Goal: Use online tool/utility: Utilize a website feature to perform a specific function

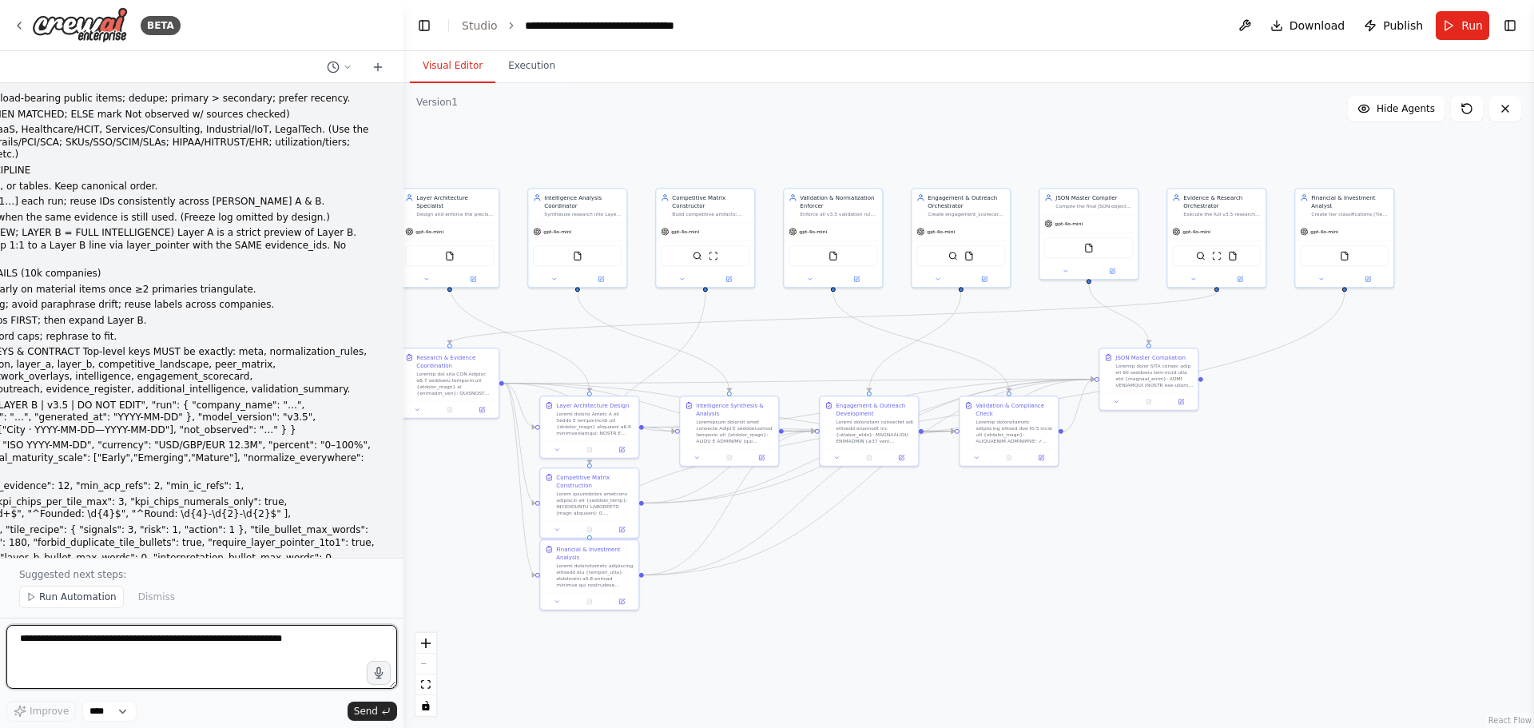
scroll to position [74752, 0]
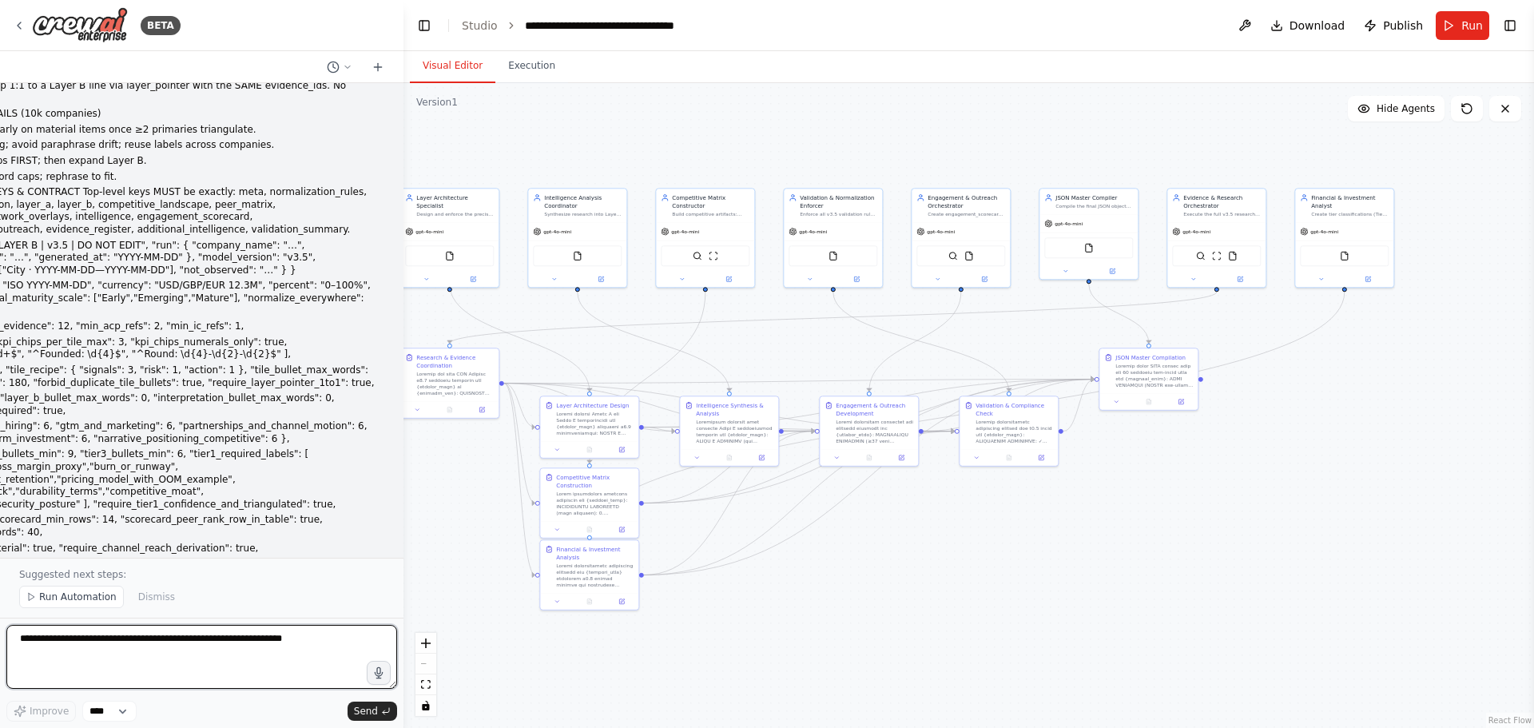
click at [240, 653] on textarea at bounding box center [201, 657] width 391 height 64
type textarea "***"
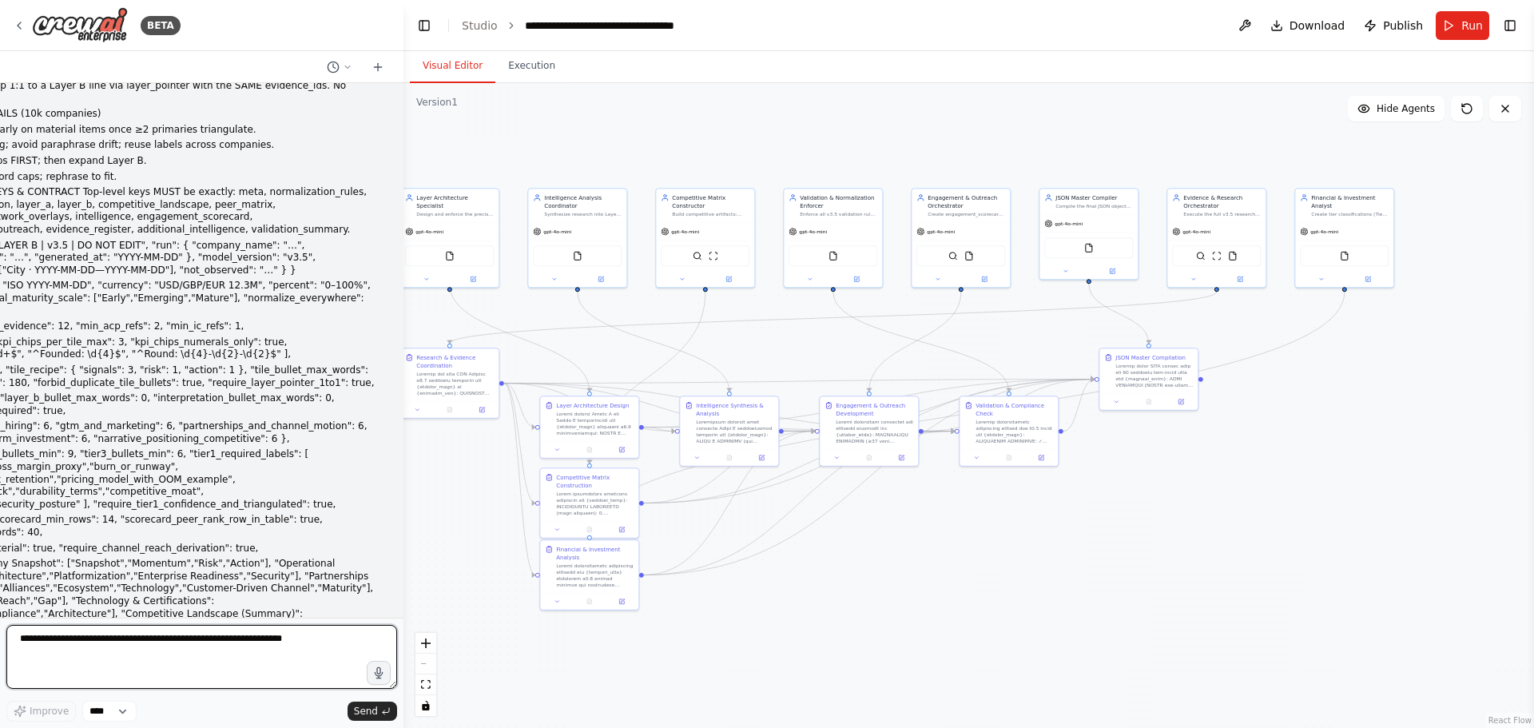
scroll to position [74745, 0]
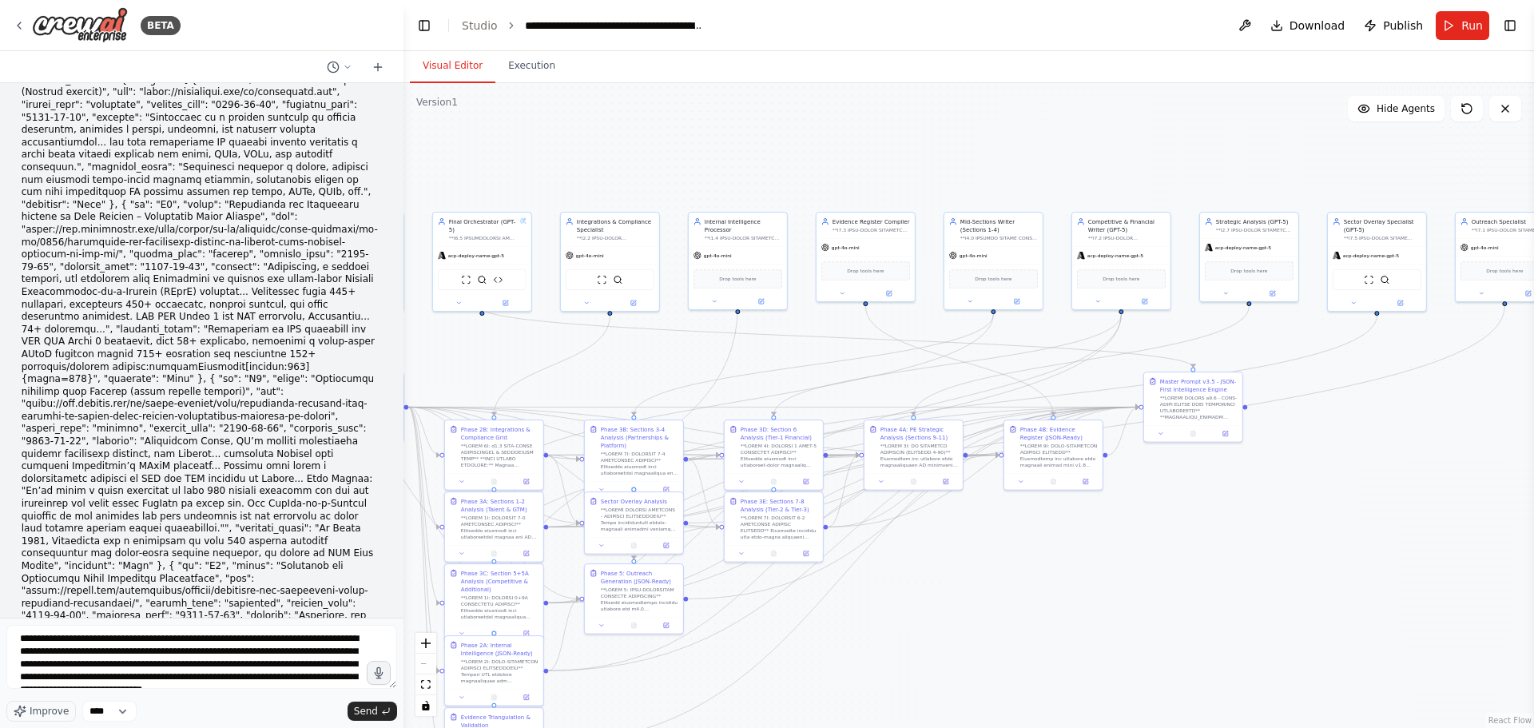
click at [298, 642] on textarea at bounding box center [201, 657] width 391 height 64
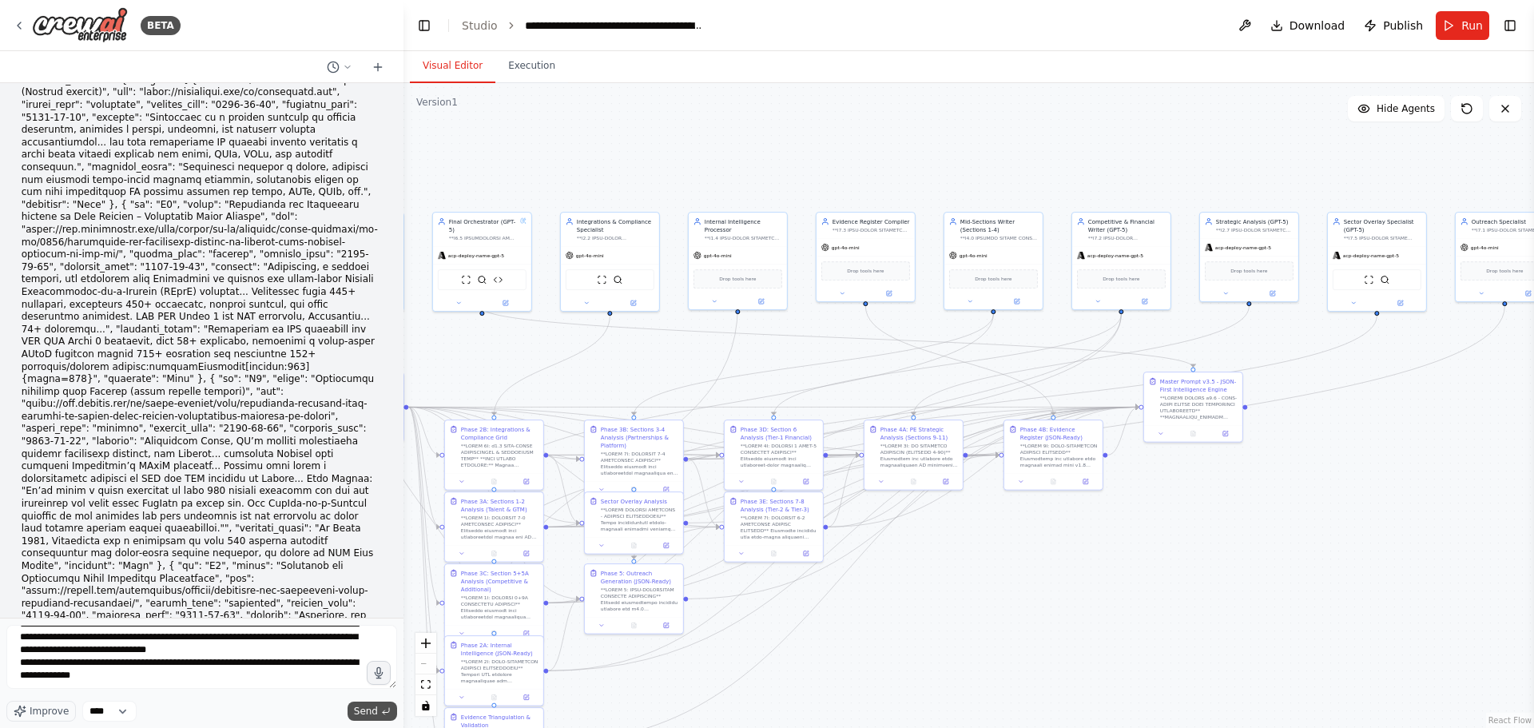
type textarea "**********"
click at [366, 712] on span "Send" at bounding box center [366, 711] width 24 height 13
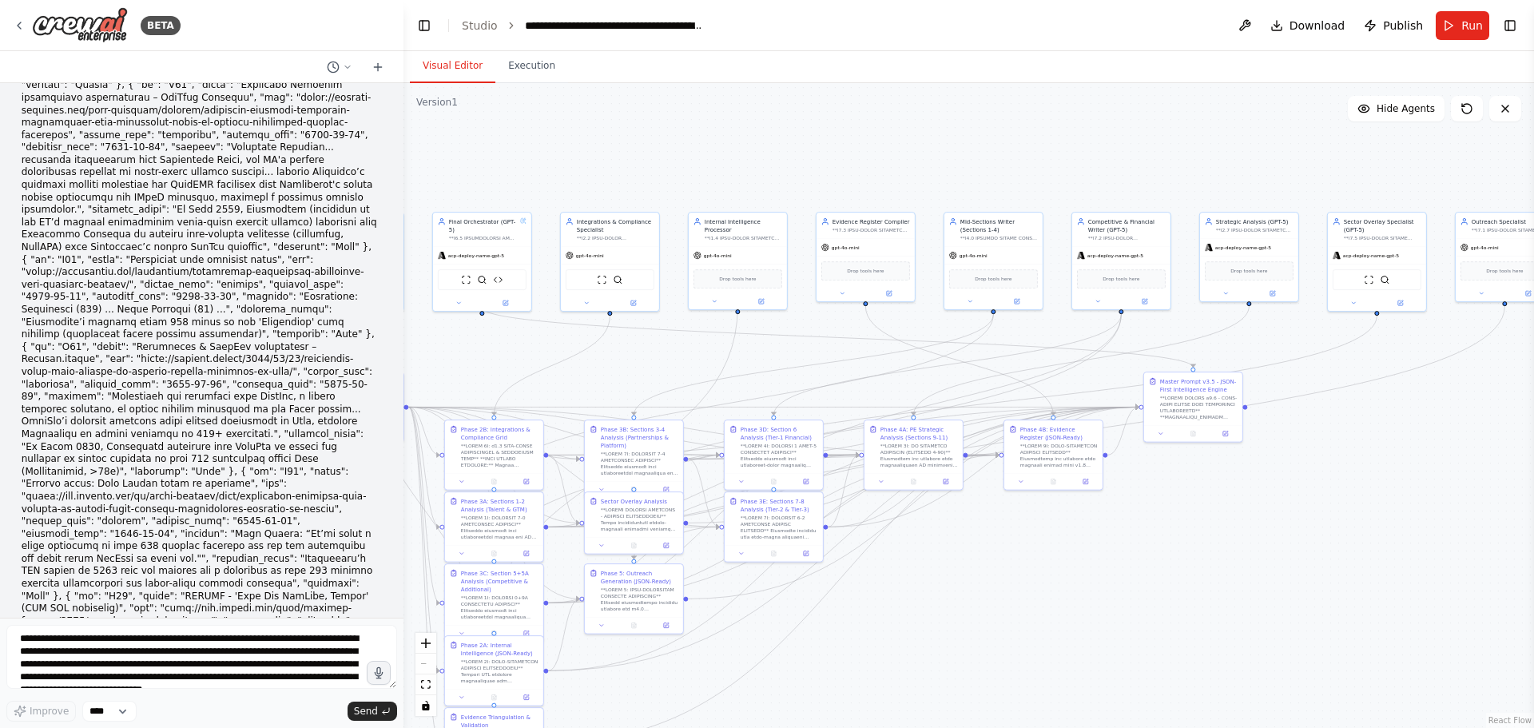
scroll to position [96433, 0]
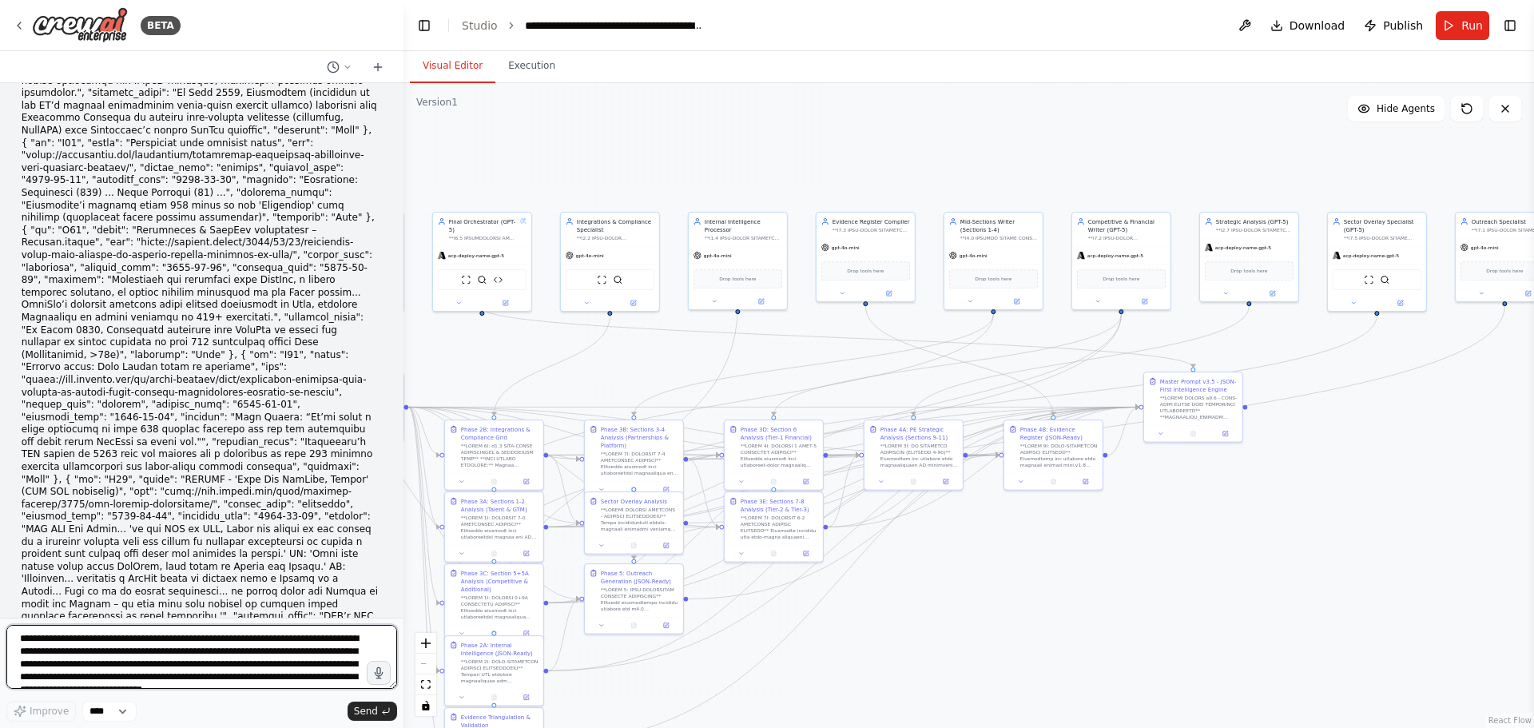
drag, startPoint x: 276, startPoint y: 630, endPoint x: 254, endPoint y: 627, distance: 22.6
click at [276, 630] on textarea at bounding box center [201, 657] width 391 height 64
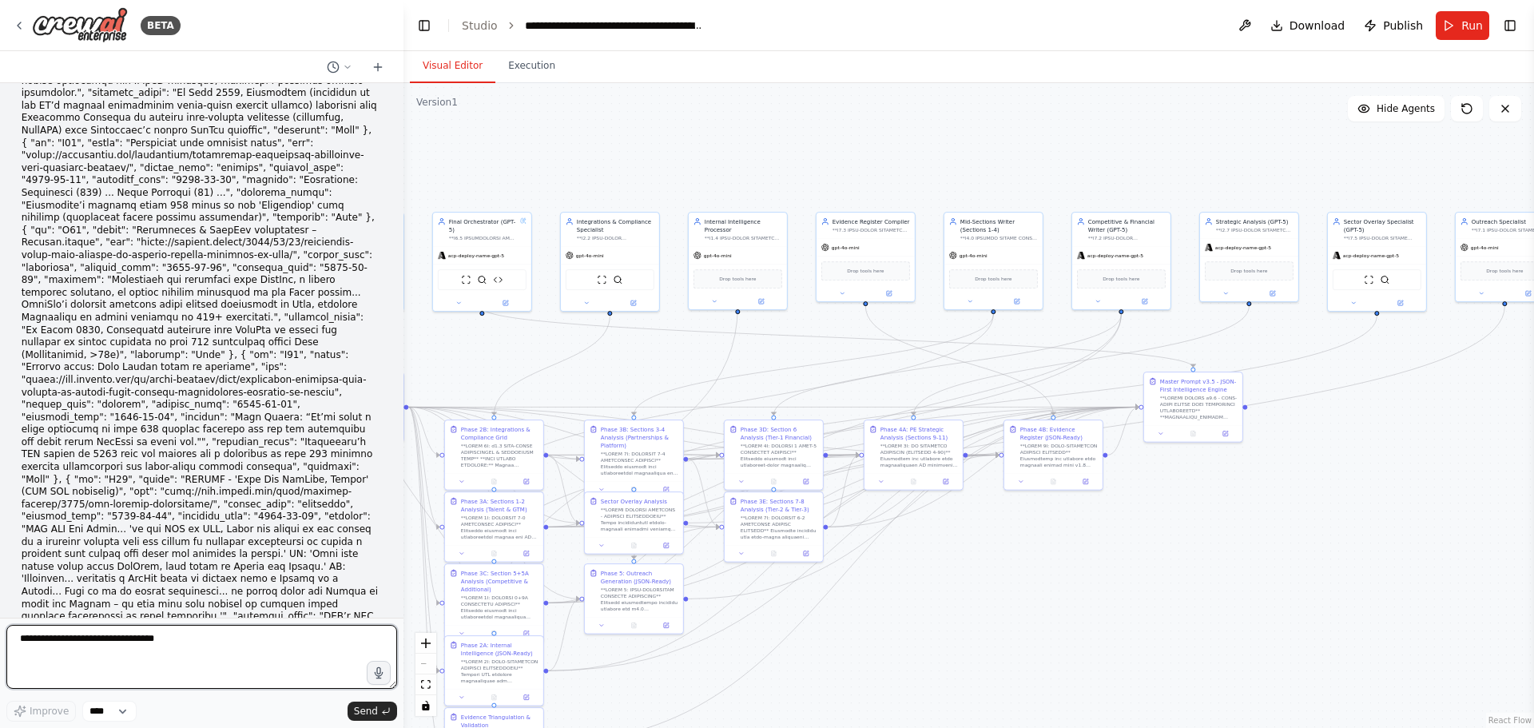
type textarea "**********"
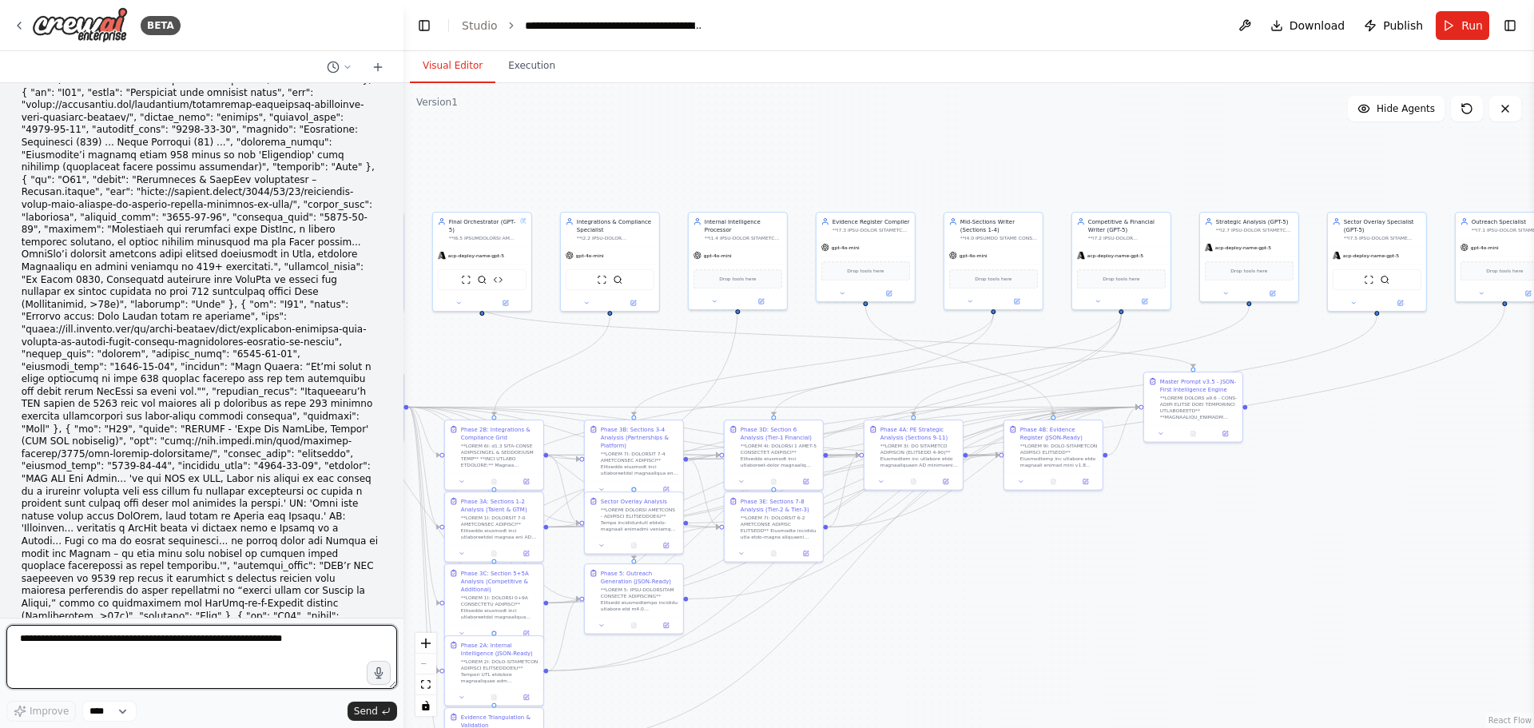
scroll to position [96487, 0]
click at [171, 643] on textarea at bounding box center [201, 657] width 391 height 64
type textarea "******"
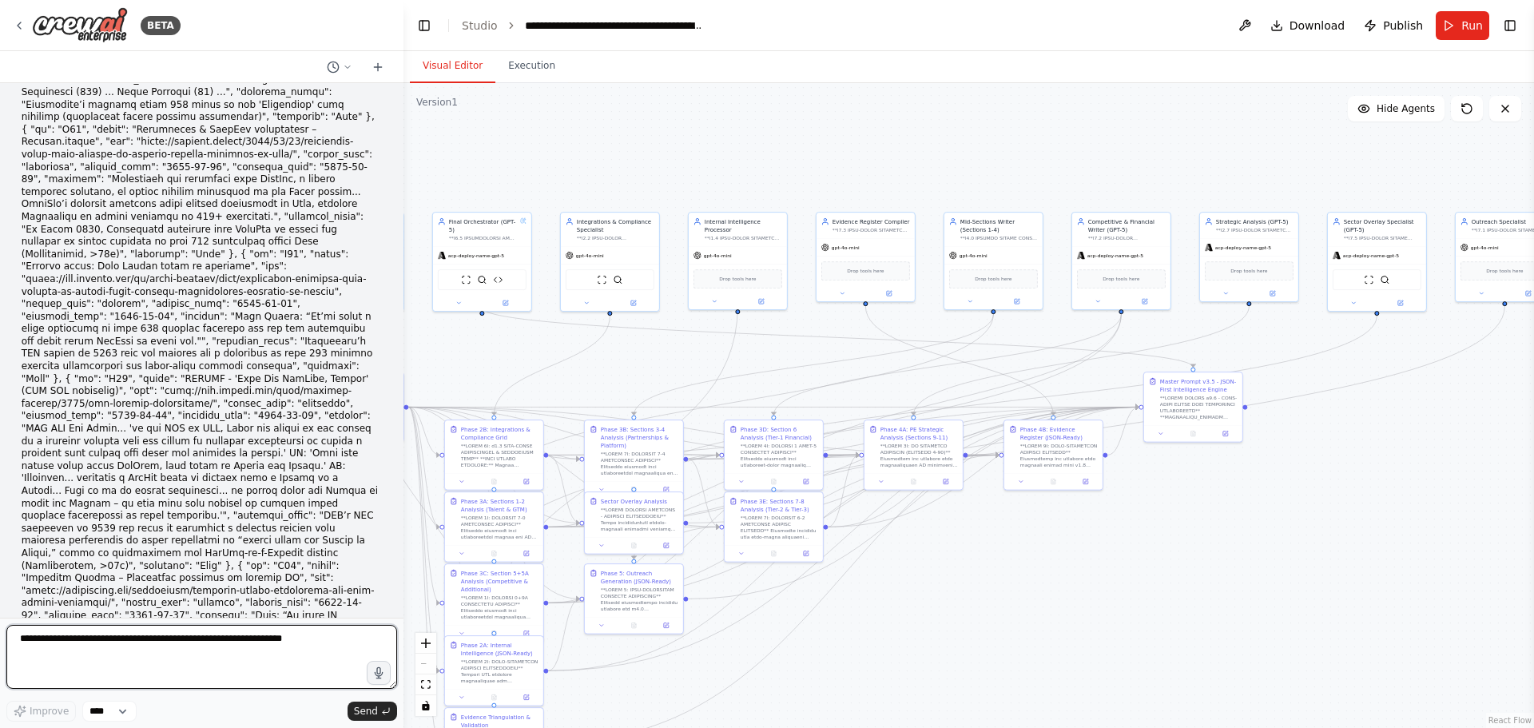
scroll to position [96539, 0]
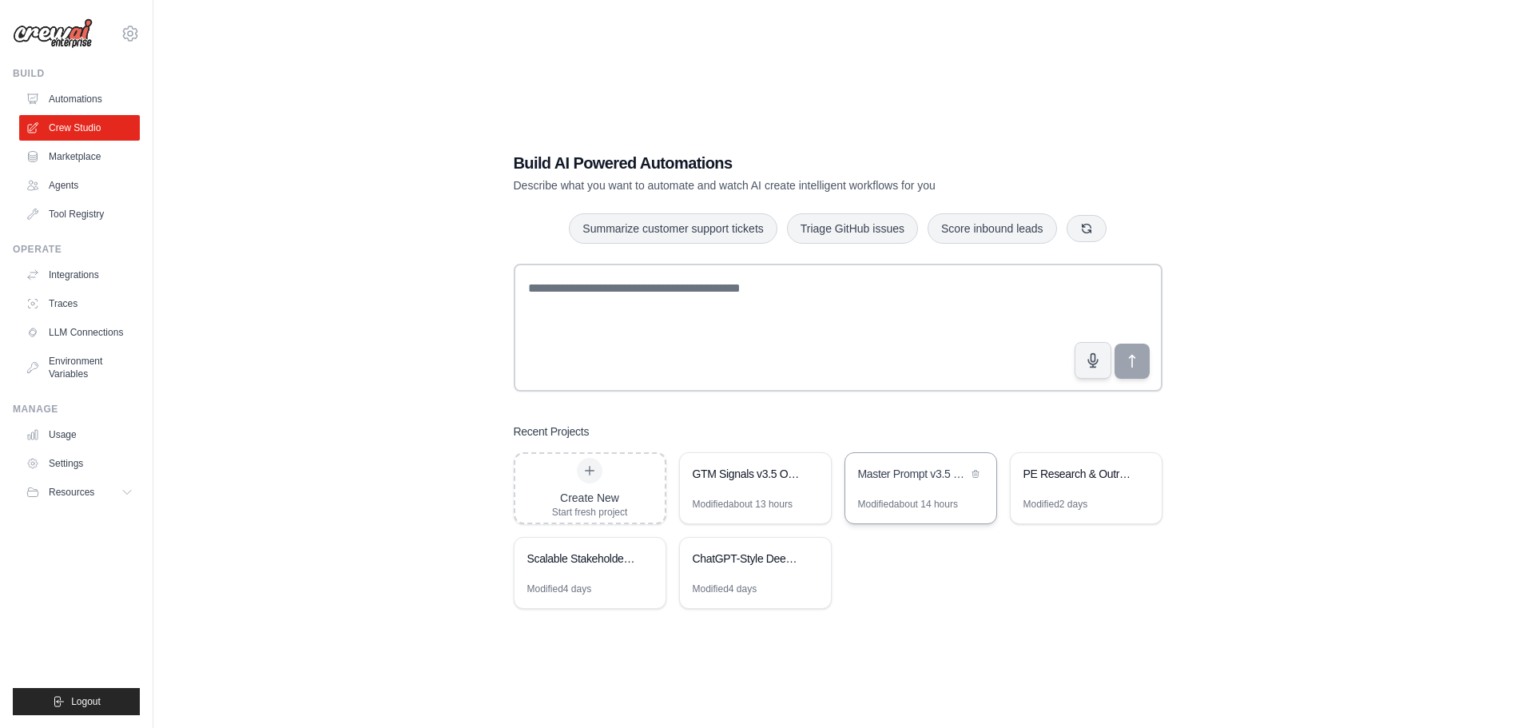
click at [891, 498] on div "Modified about 14 hours" at bounding box center [908, 504] width 100 height 13
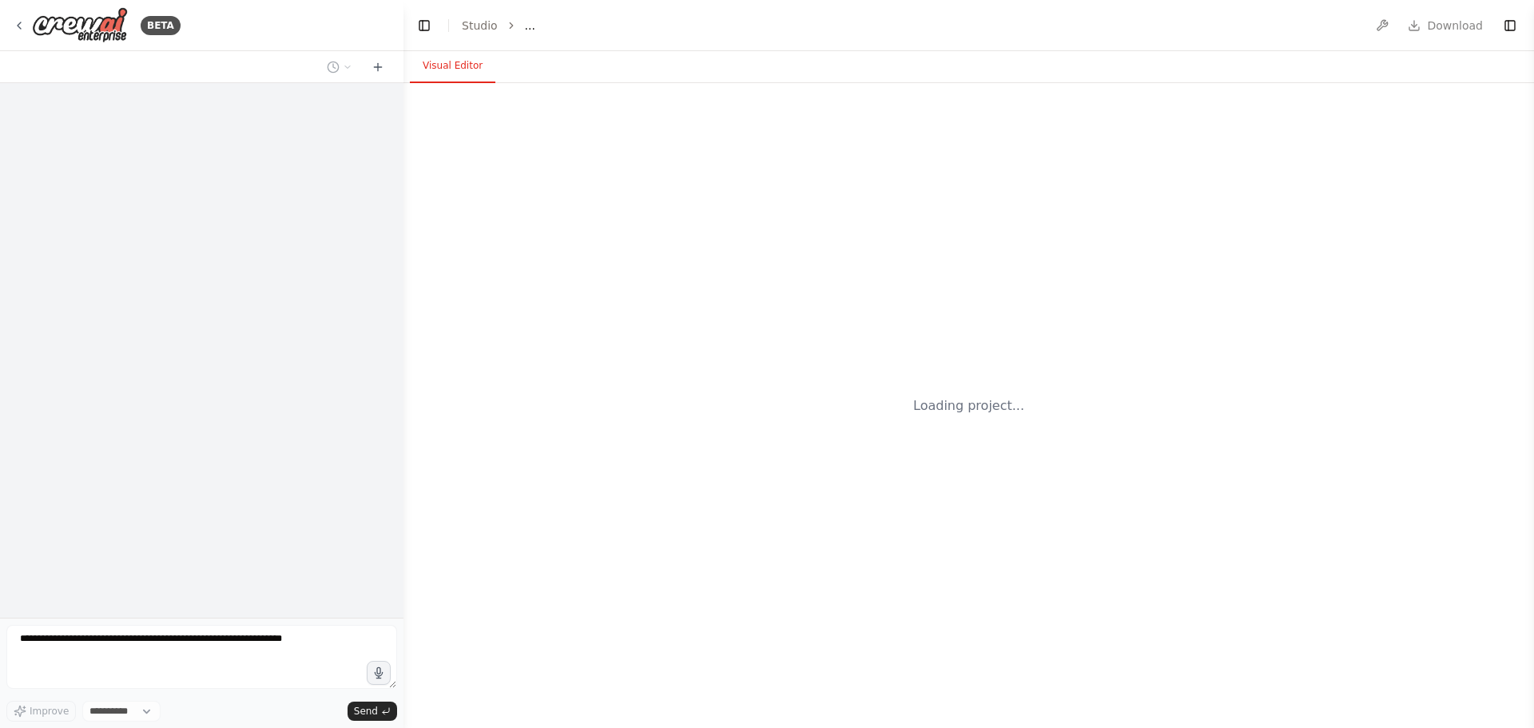
select select "****"
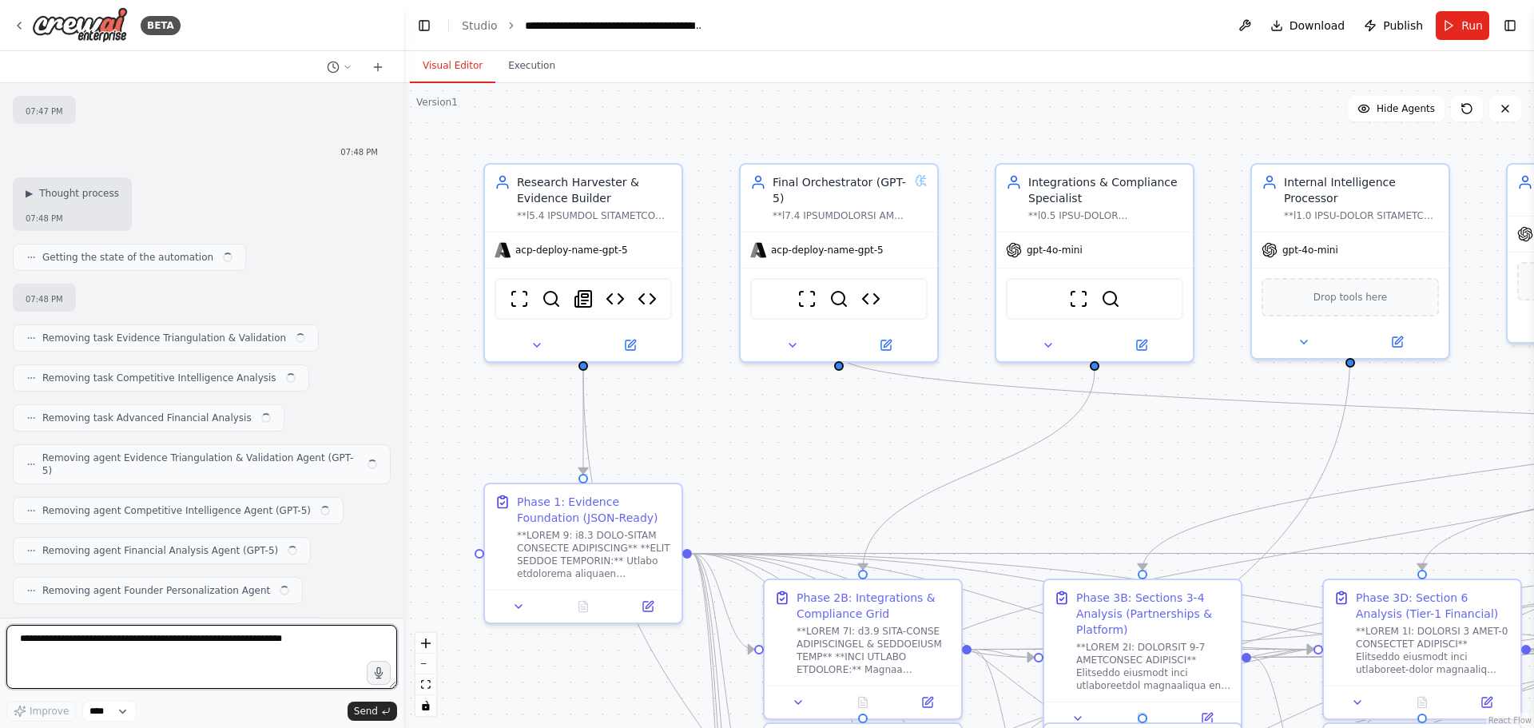
click at [168, 655] on textarea at bounding box center [201, 657] width 391 height 64
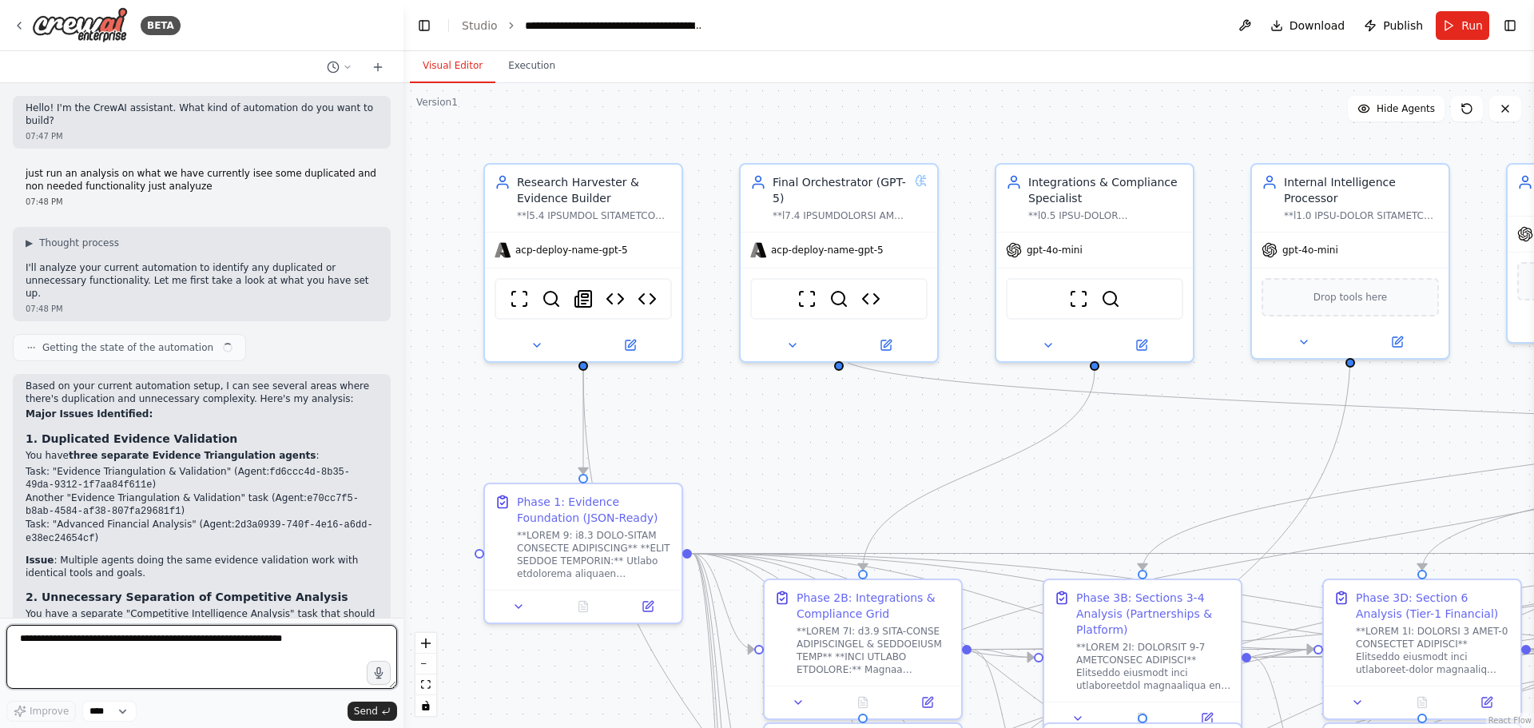
scroll to position [91645, 0]
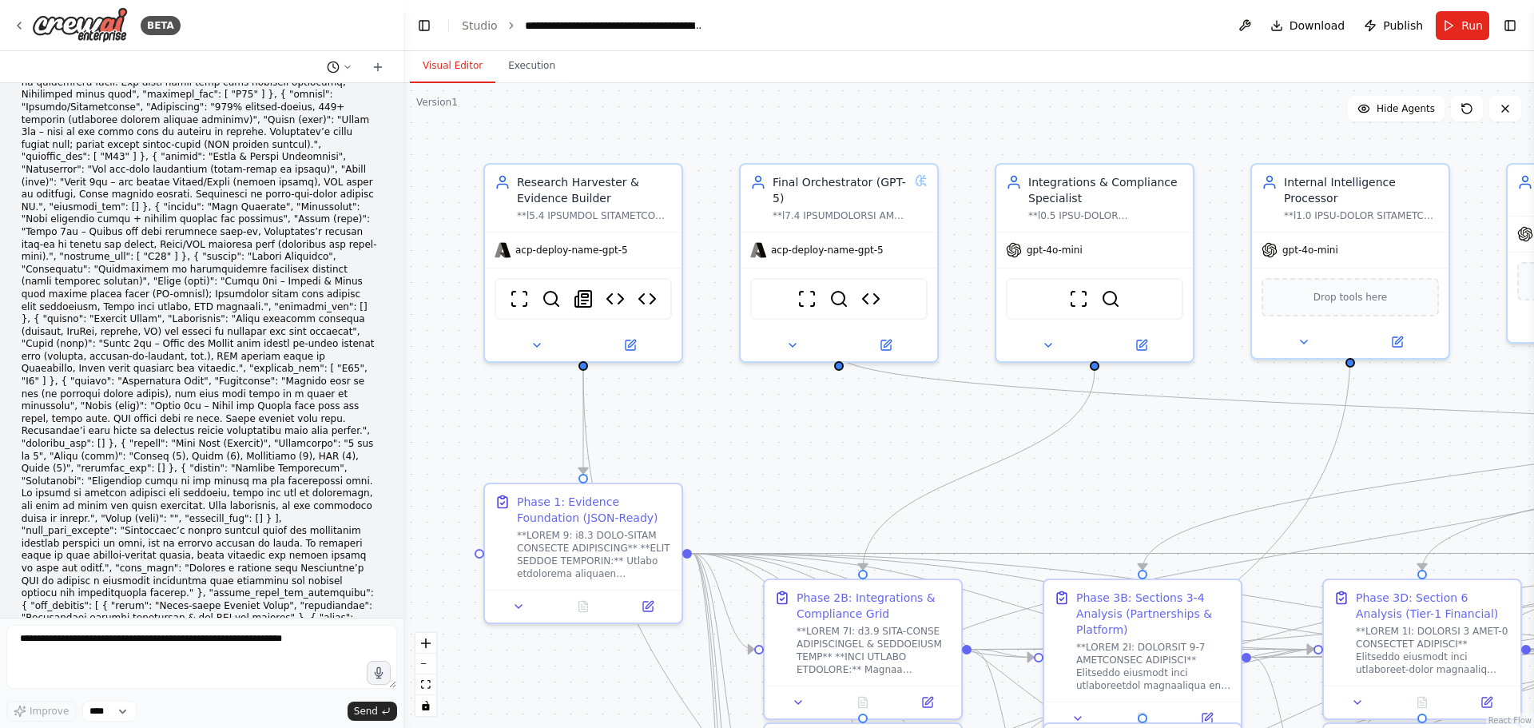
click at [330, 64] on icon at bounding box center [333, 67] width 13 height 13
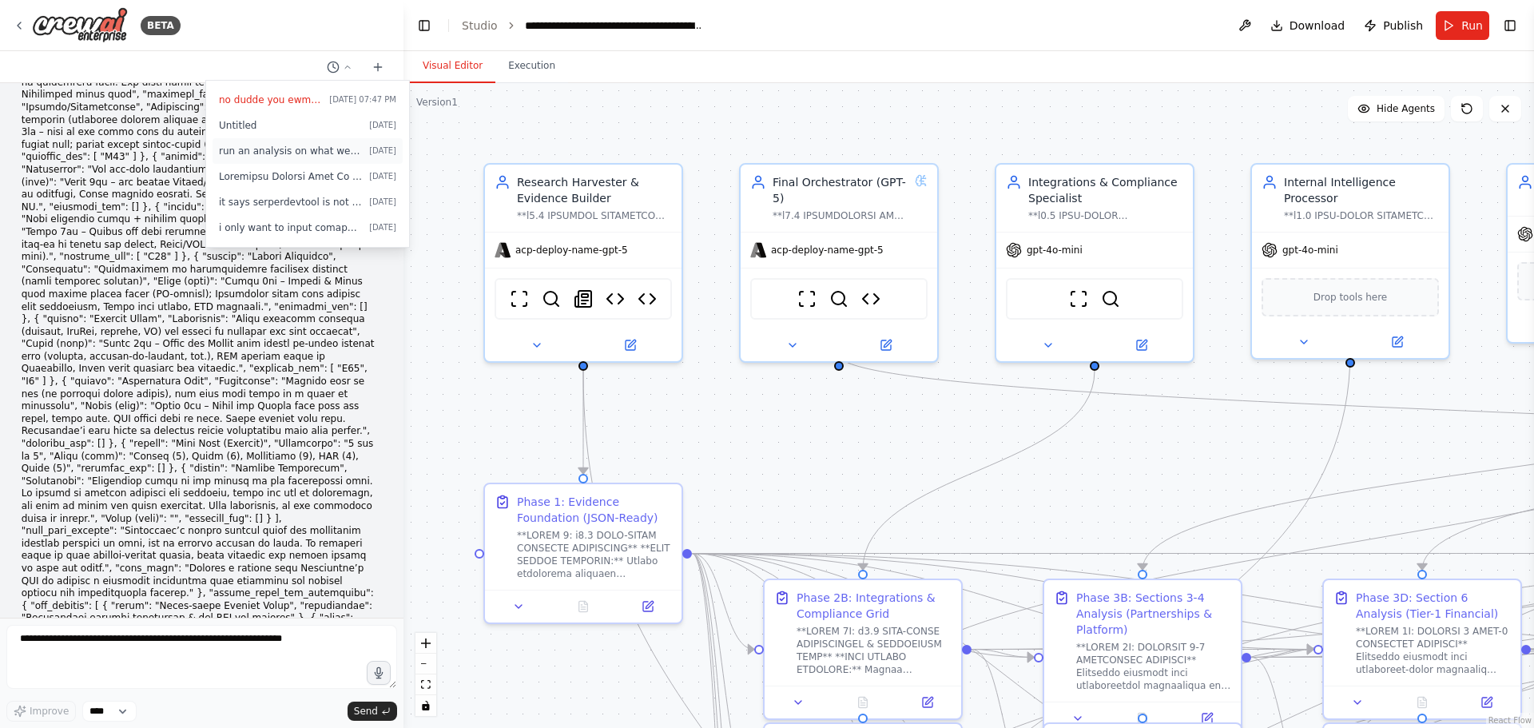
scroll to position [92764, 0]
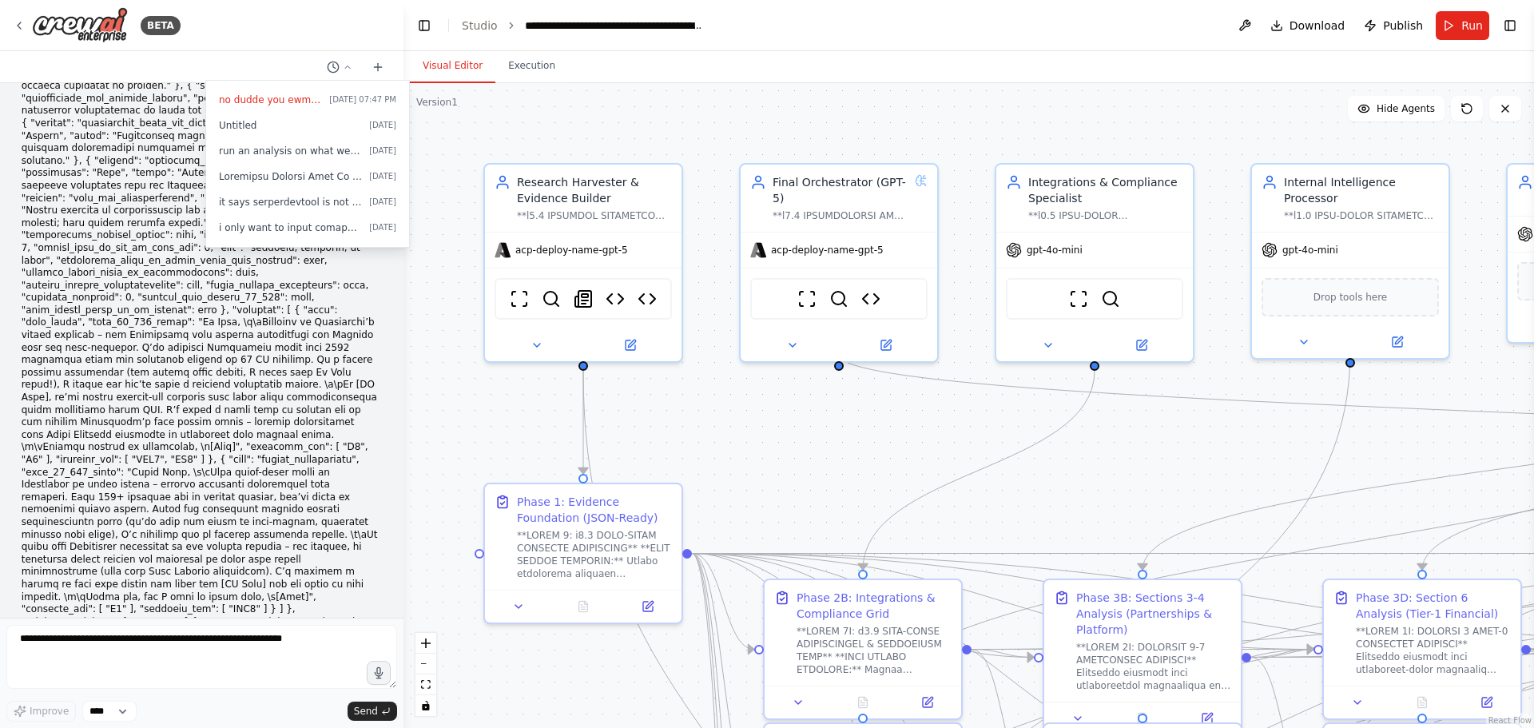
click at [319, 391] on div at bounding box center [201, 364] width 403 height 728
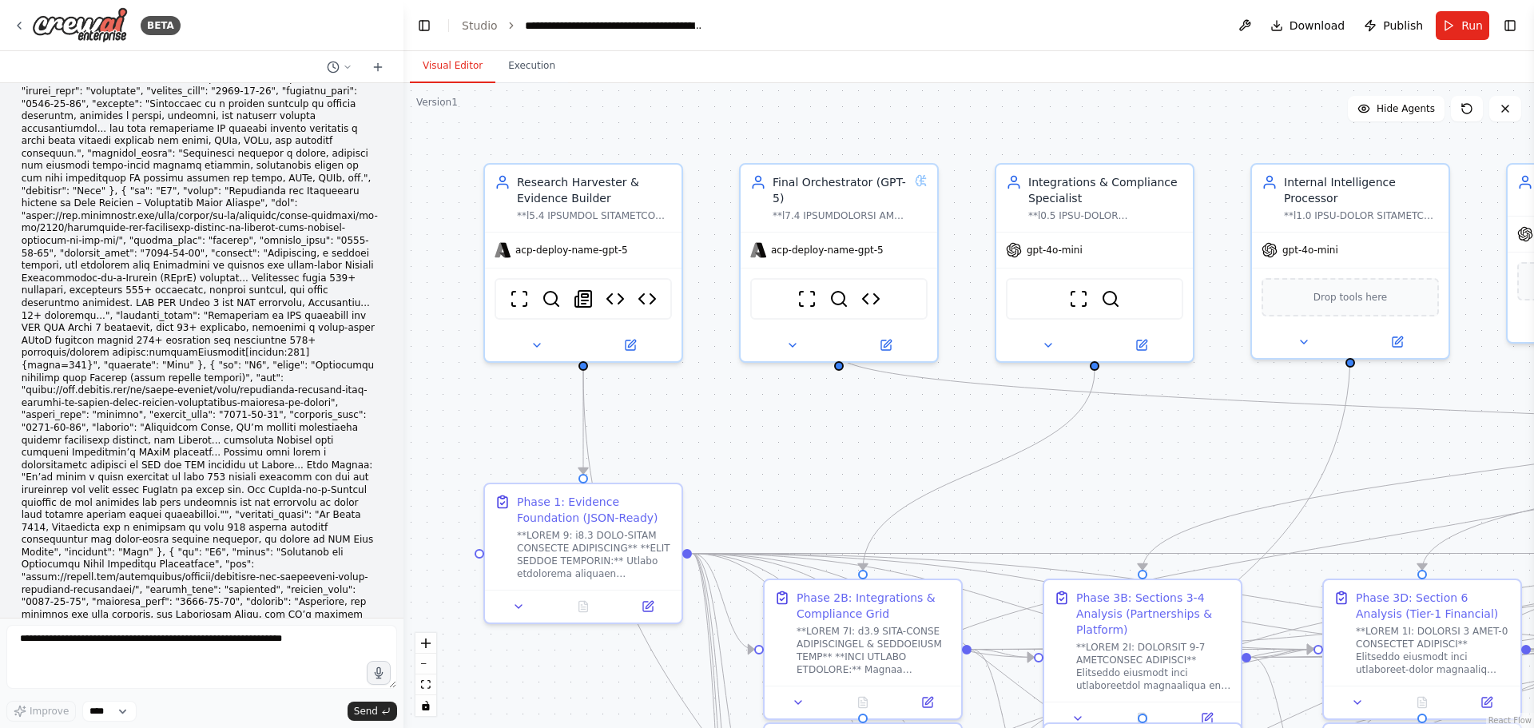
scroll to position [93374, 0]
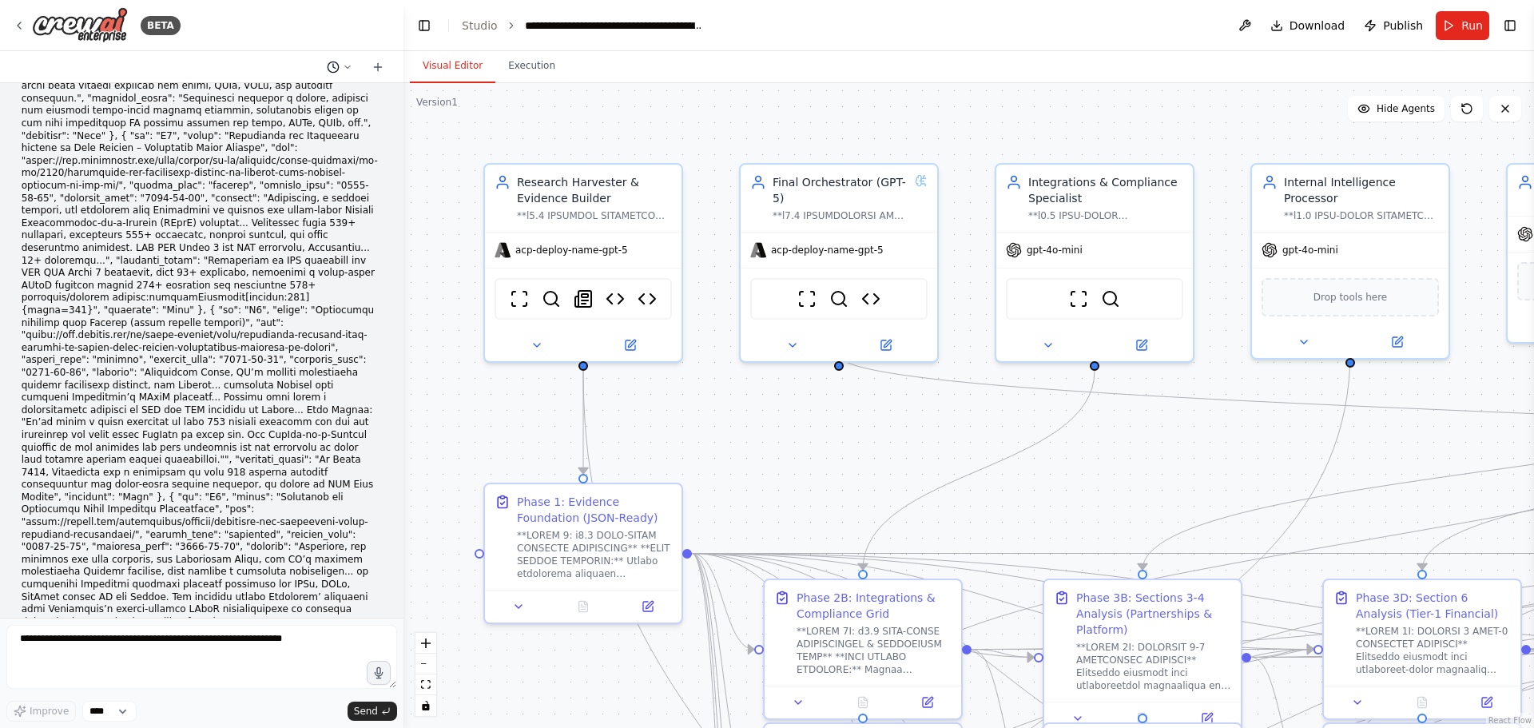
click at [343, 61] on button at bounding box center [339, 67] width 38 height 19
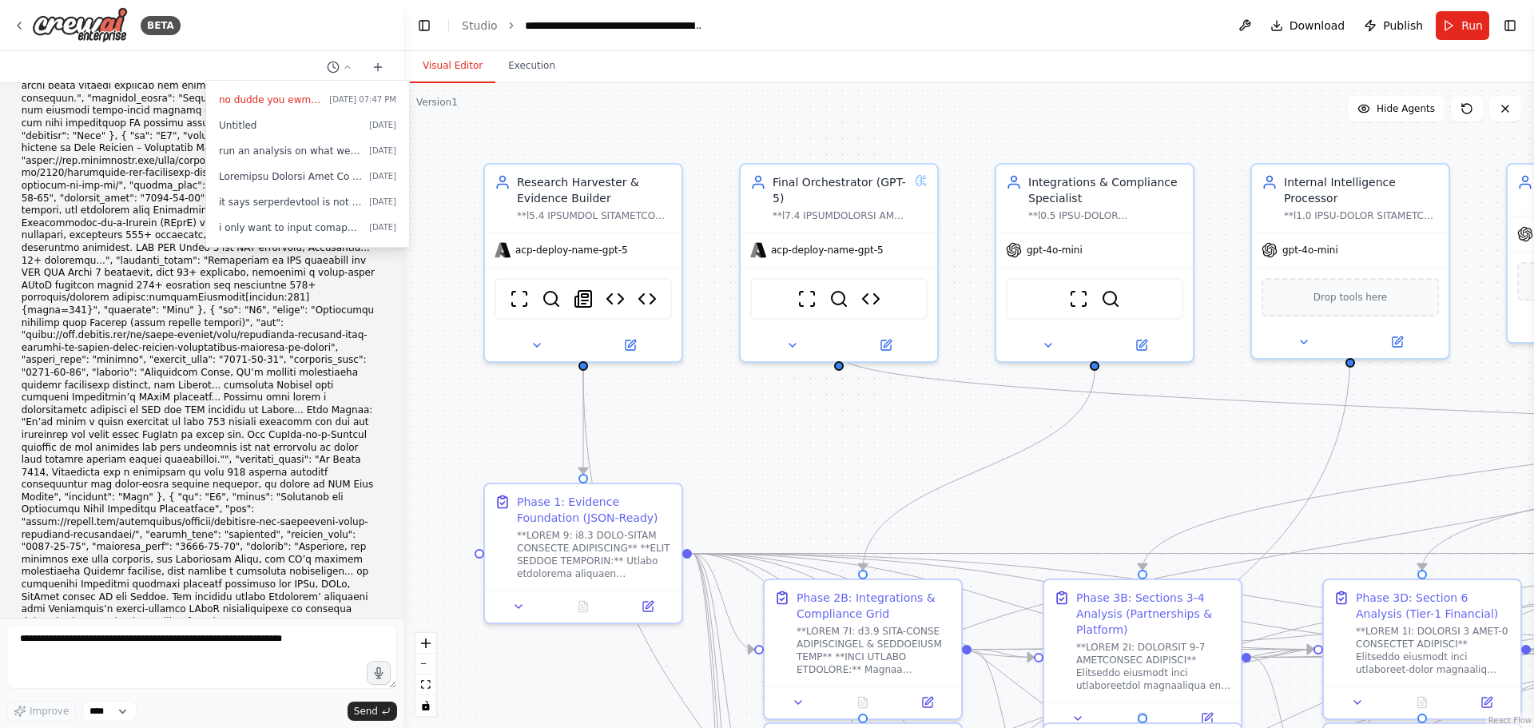
click at [260, 352] on div at bounding box center [201, 364] width 403 height 728
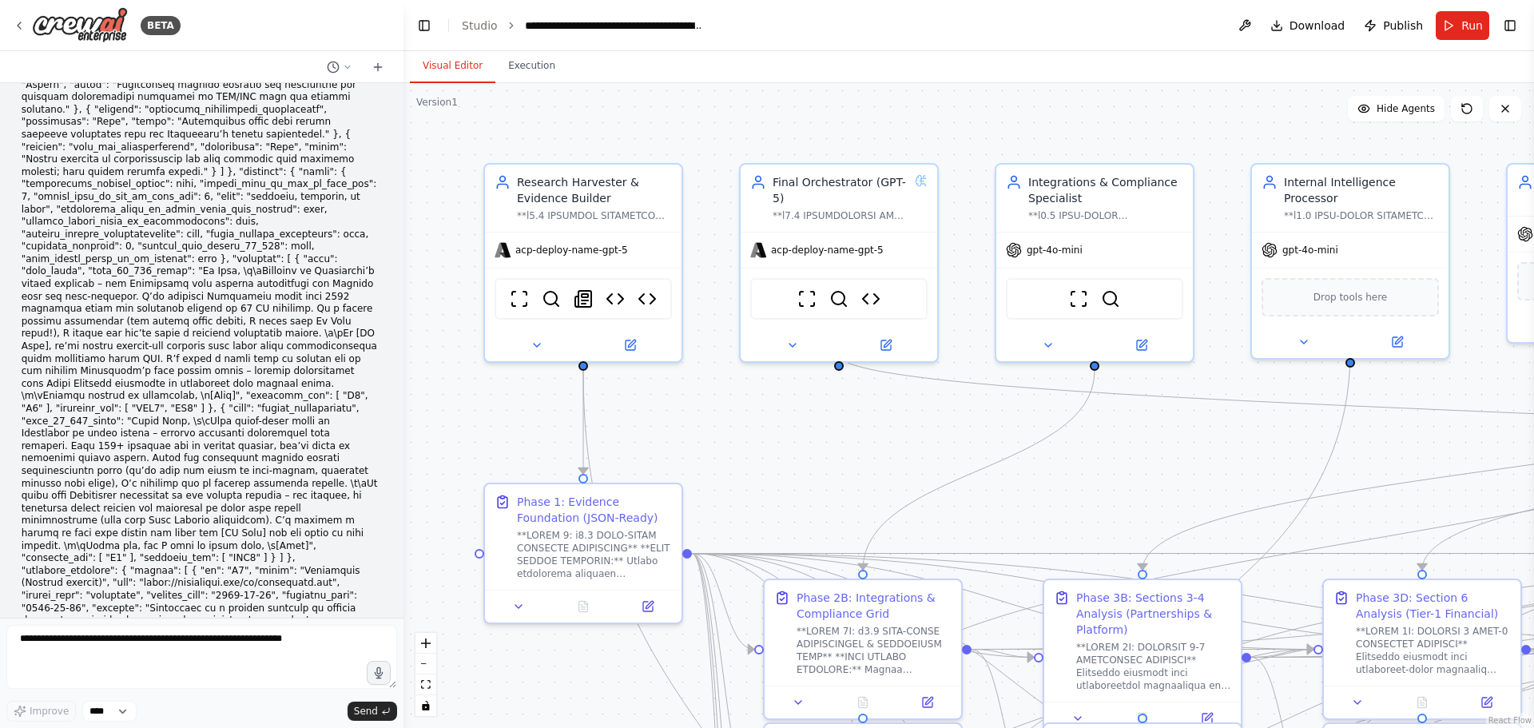
scroll to position [93214, 0]
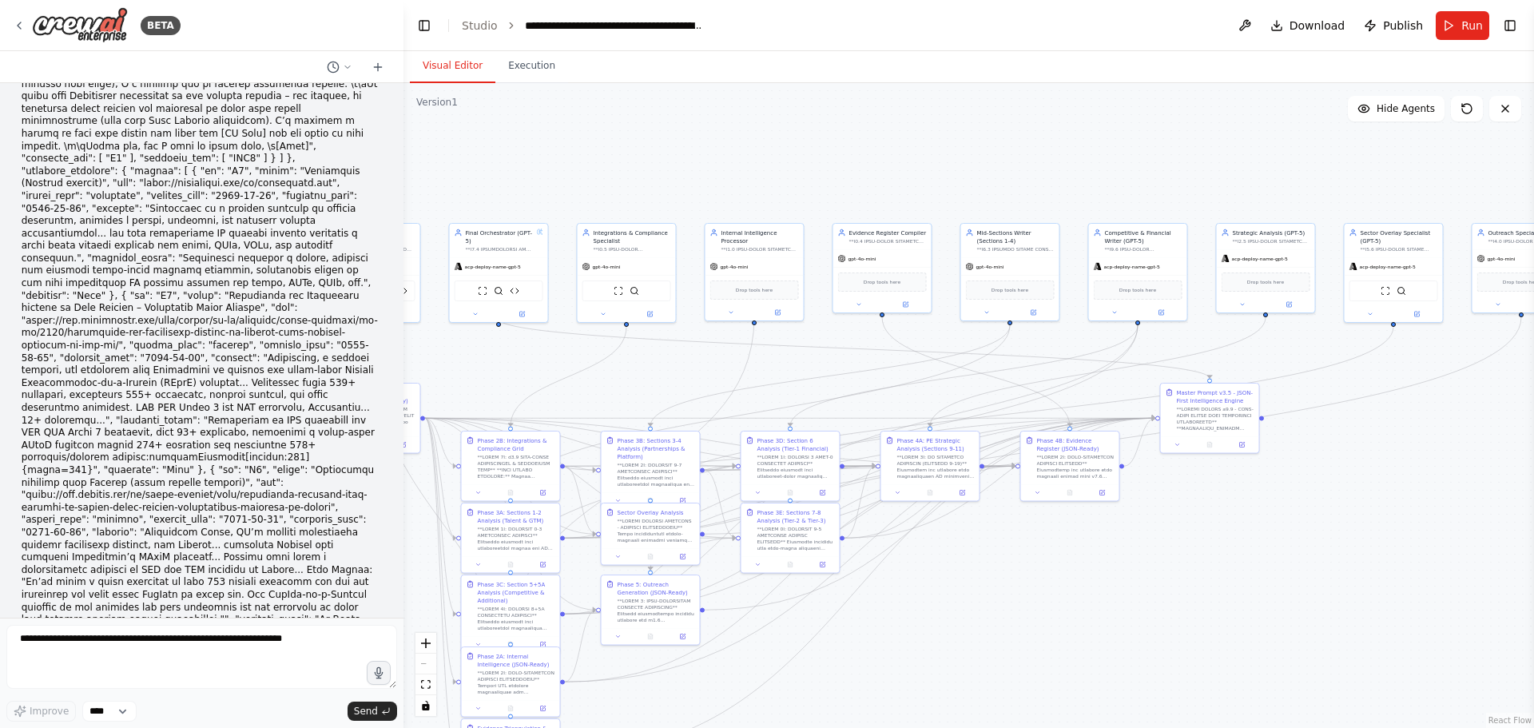
drag, startPoint x: 1027, startPoint y: 424, endPoint x: 659, endPoint y: 366, distance: 372.9
click at [659, 366] on div ".deletable-edge-delete-btn { width: 20px; height: 20px; border: 0px solid #ffff…" at bounding box center [968, 405] width 1130 height 645
drag, startPoint x: 967, startPoint y: 379, endPoint x: 729, endPoint y: 388, distance: 238.3
click at [281, 183] on div ".deletable-edge-delete-btn { width: 20px; height: 20px; border: 0px solid #ffff…" at bounding box center [281, 183] width 0 height 0
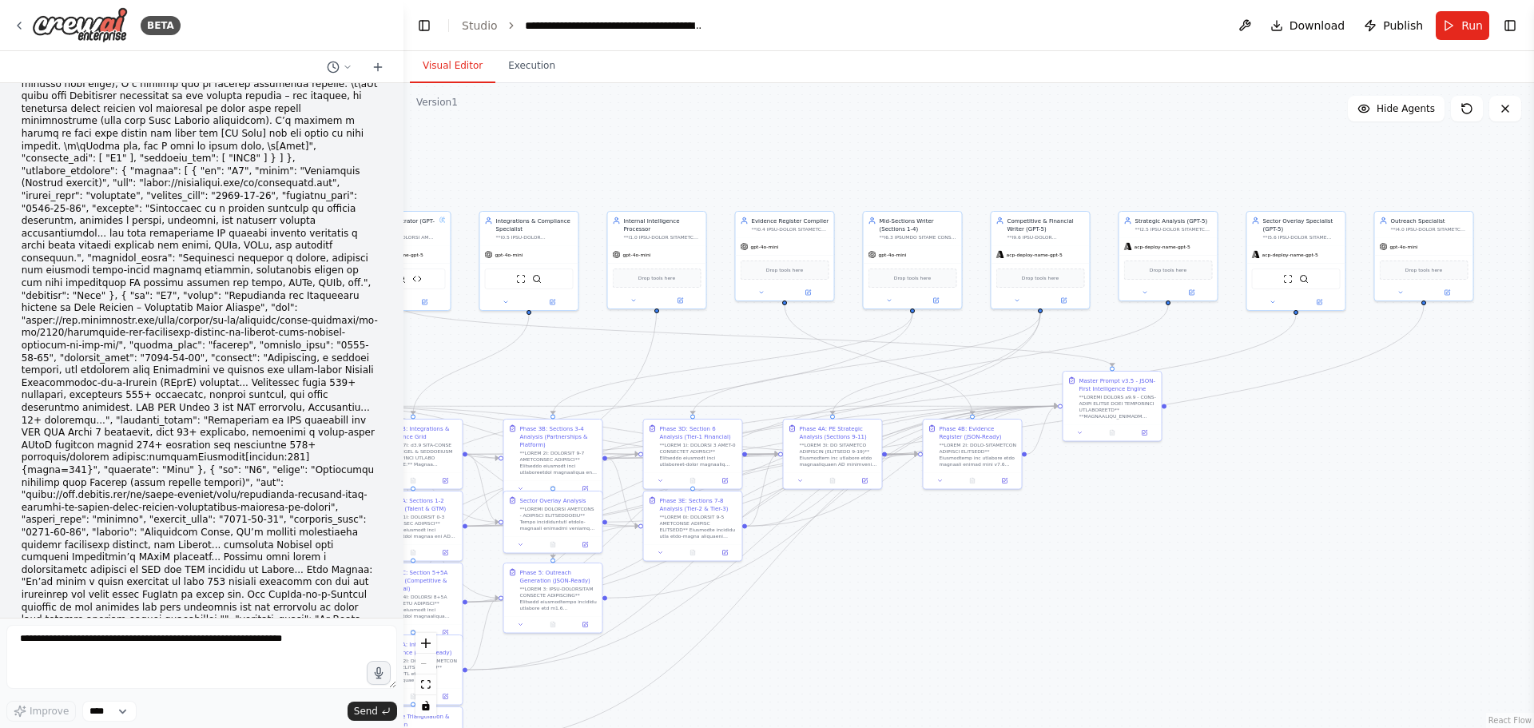
drag, startPoint x: 1217, startPoint y: 599, endPoint x: 1119, endPoint y: 587, distance: 98.2
click at [1119, 587] on div ".deletable-edge-delete-btn { width: 20px; height: 20px; border: 0px solid #ffff…" at bounding box center [968, 405] width 1130 height 645
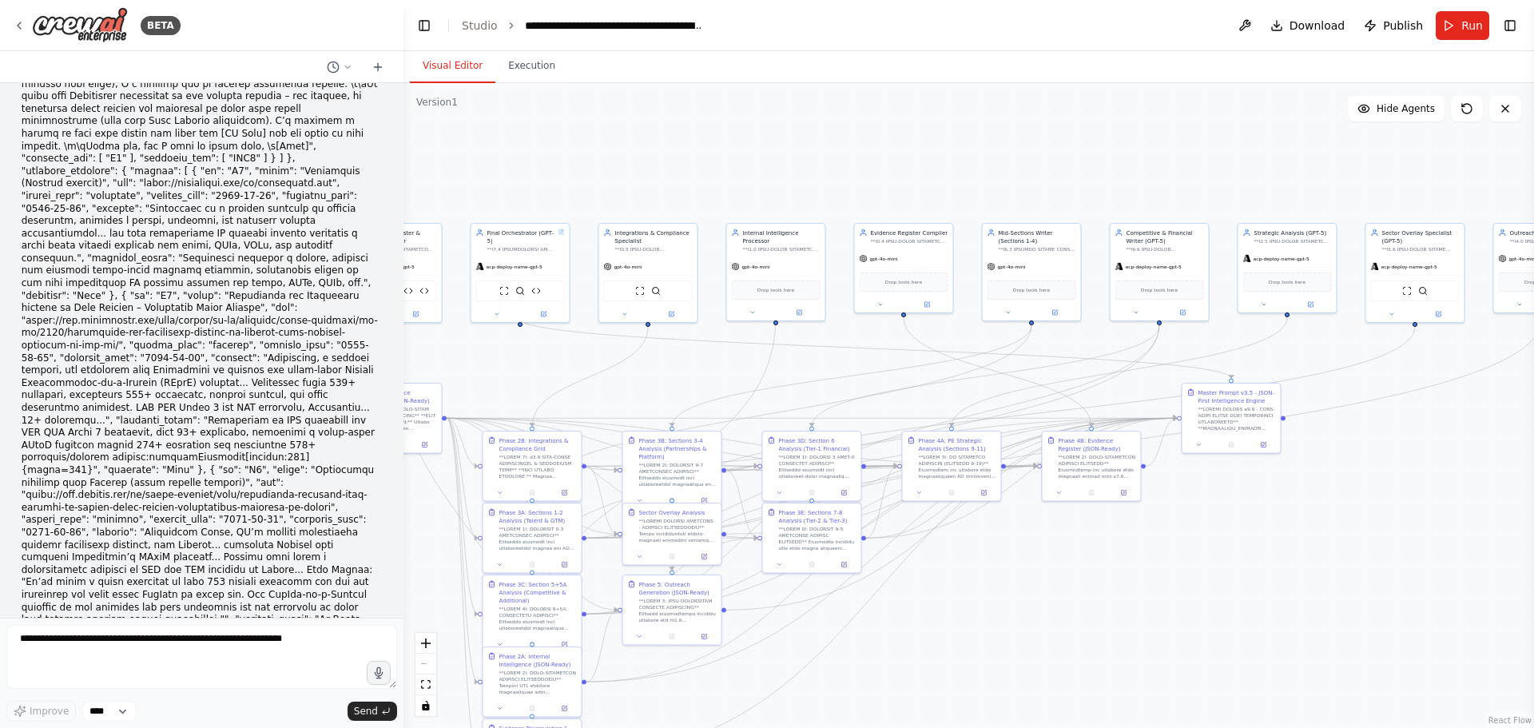
drag, startPoint x: 1037, startPoint y: 584, endPoint x: 1156, endPoint y: 596, distance: 119.6
click at [1156, 596] on div ".deletable-edge-delete-btn { width: 20px; height: 20px; border: 0px solid #ffff…" at bounding box center [968, 405] width 1130 height 645
click at [332, 70] on icon at bounding box center [333, 67] width 13 height 13
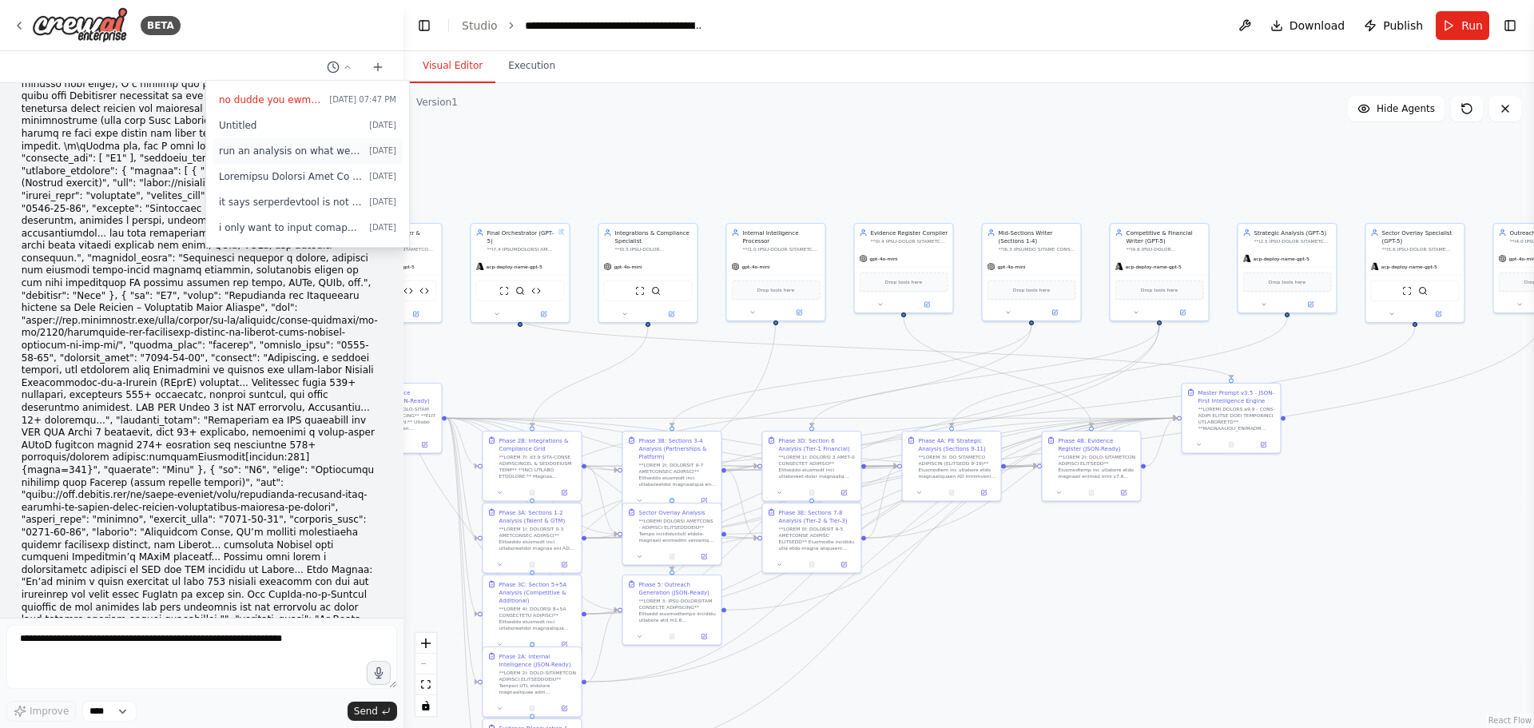
click at [296, 160] on button "run an analysis on what we currently have [DATE]" at bounding box center [308, 151] width 190 height 26
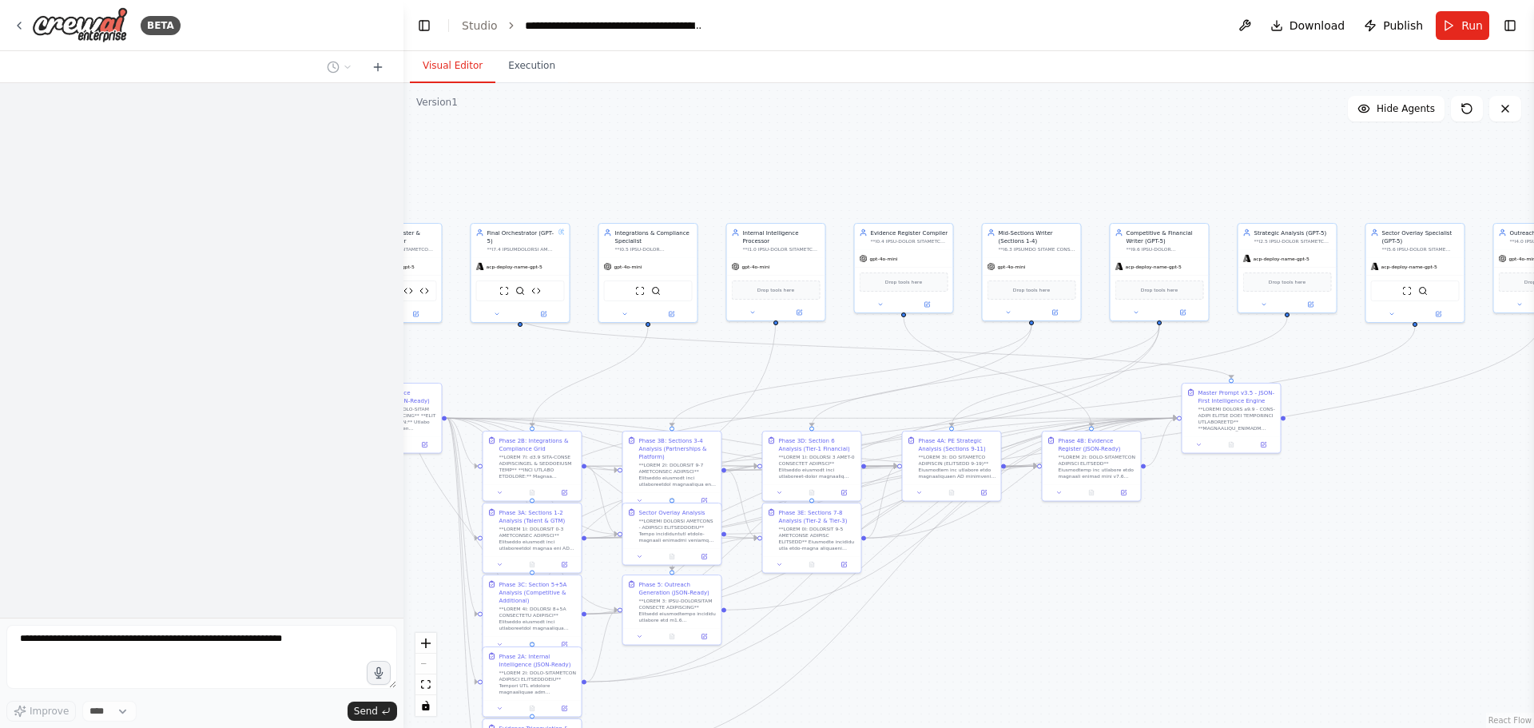
scroll to position [0, 0]
click at [340, 74] on button at bounding box center [339, 67] width 38 height 19
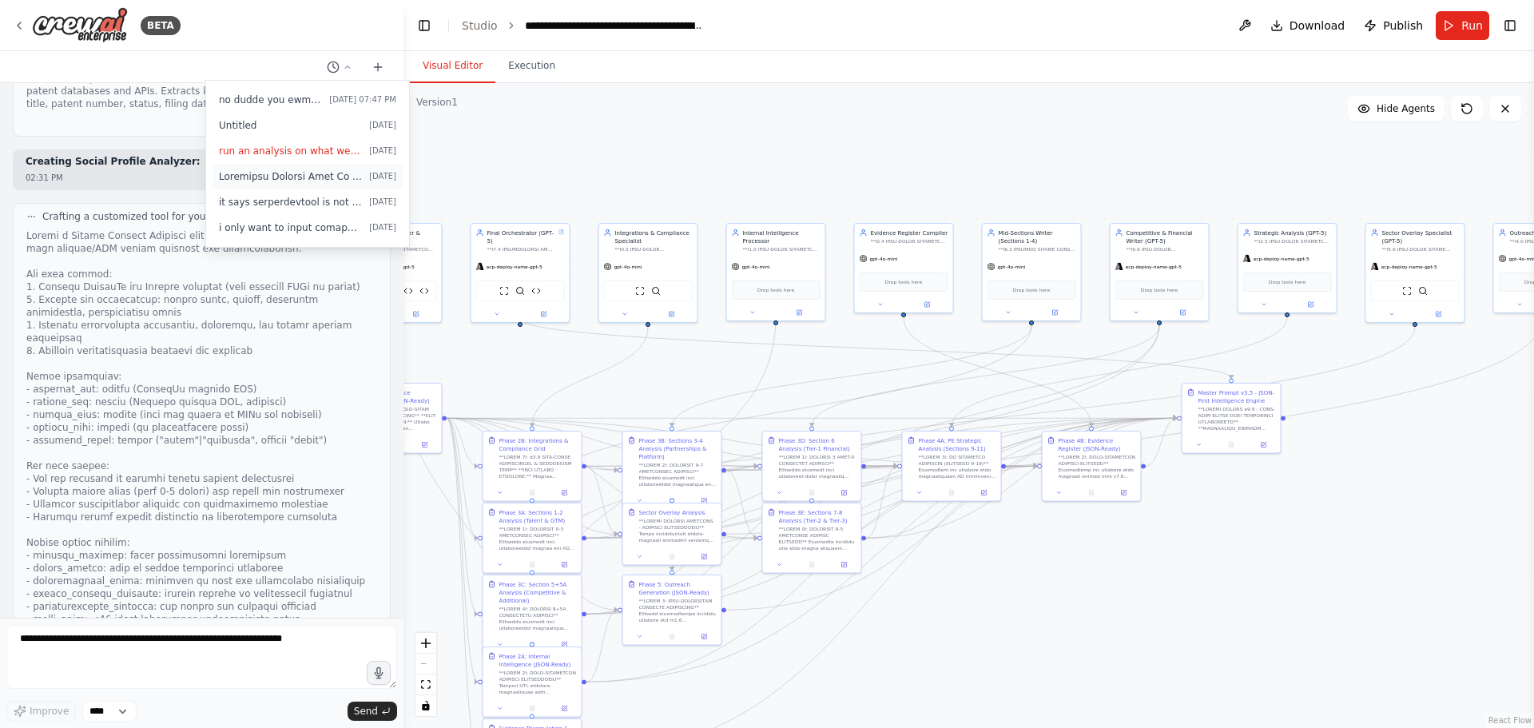
scroll to position [77286, 0]
drag, startPoint x: 290, startPoint y: 324, endPoint x: 293, endPoint y: 466, distance: 141.4
click at [340, 403] on div at bounding box center [201, 364] width 403 height 728
click at [332, 72] on circle at bounding box center [333, 67] width 10 height 10
click at [293, 173] on span at bounding box center [291, 176] width 144 height 13
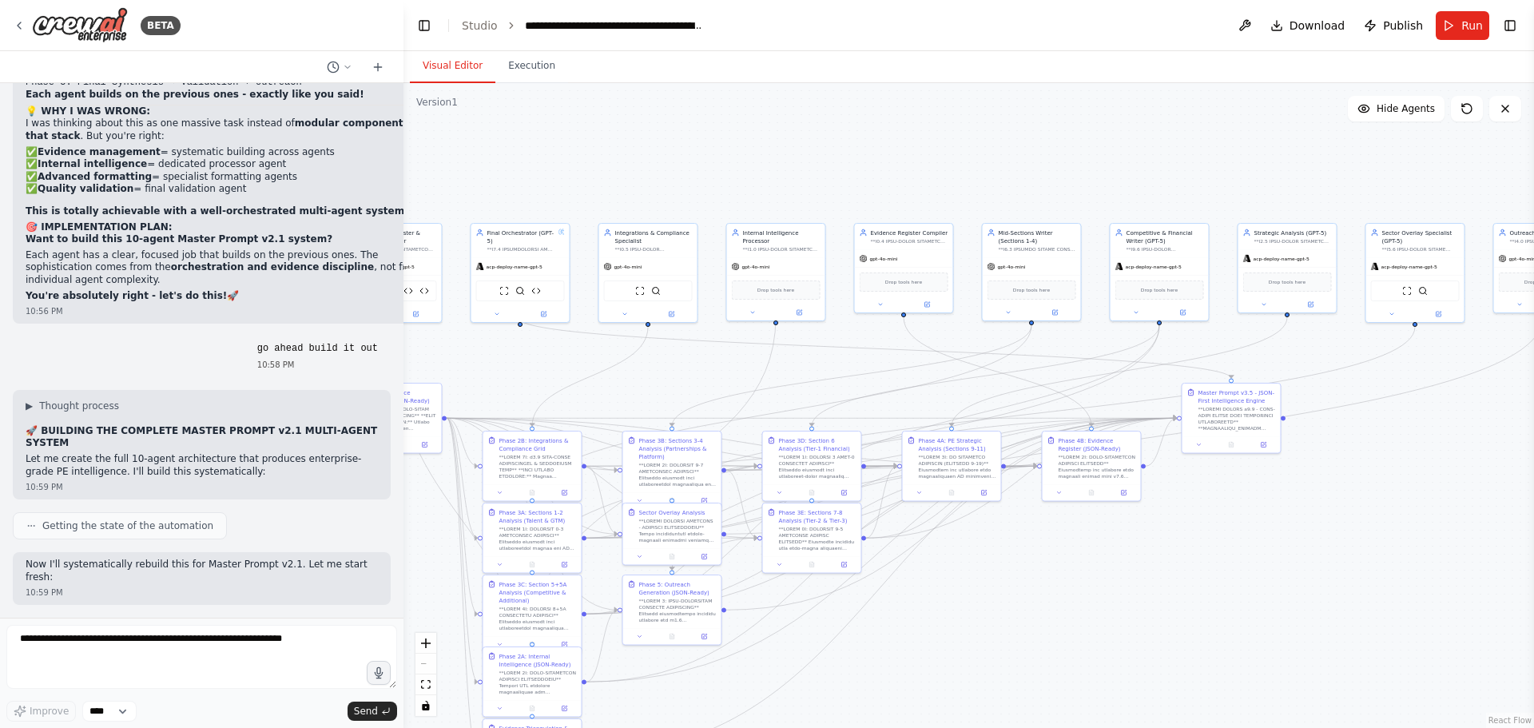
scroll to position [105407, 0]
click at [338, 67] on circle at bounding box center [333, 67] width 10 height 10
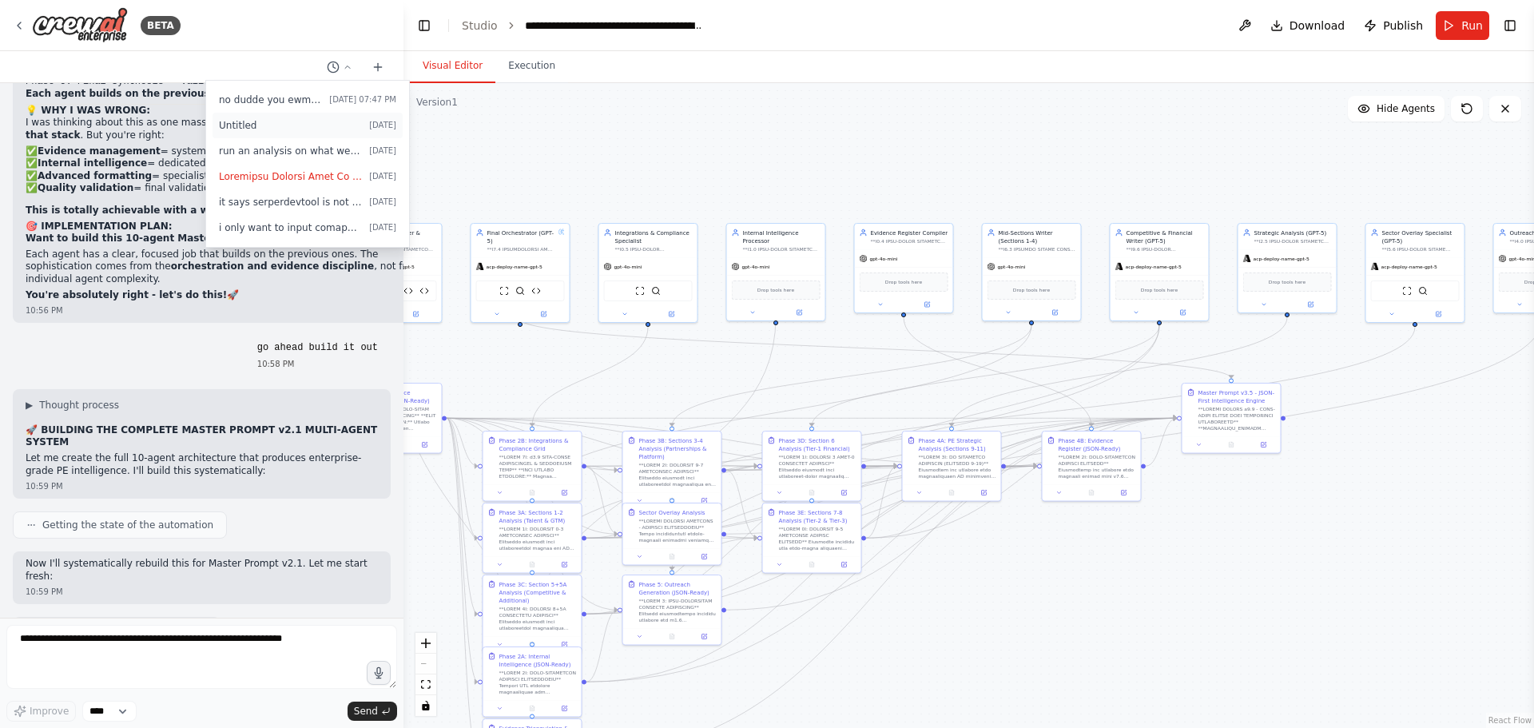
click at [320, 130] on span "Untitled" at bounding box center [291, 125] width 144 height 13
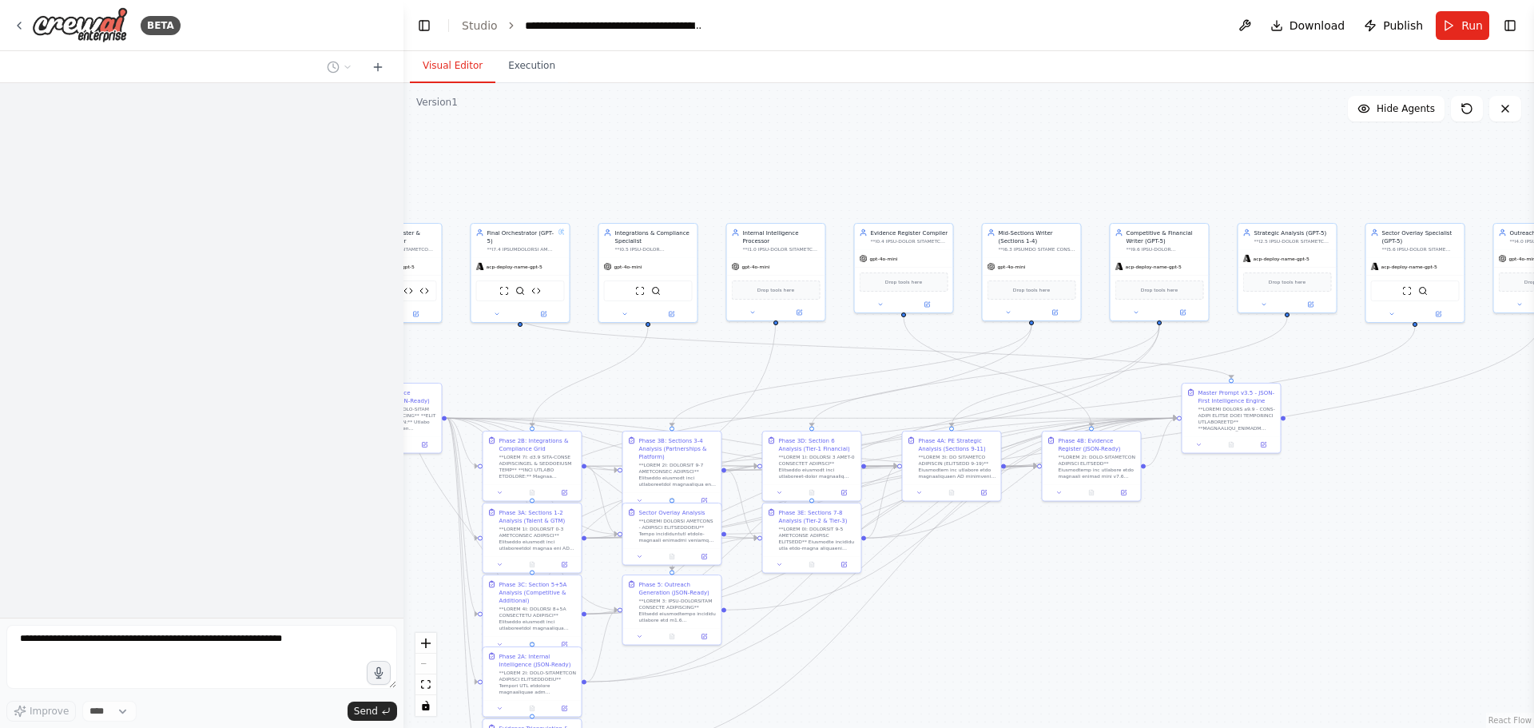
scroll to position [0, 0]
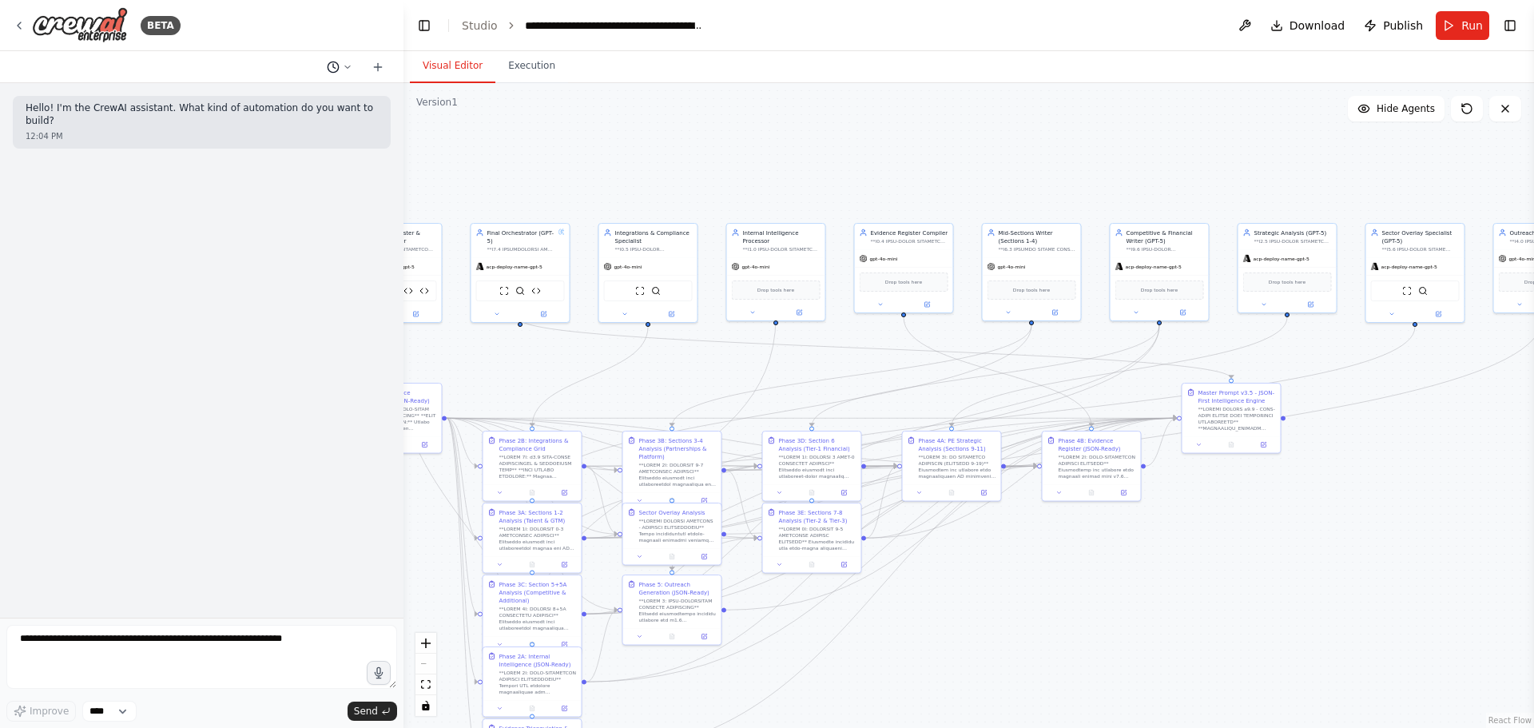
click at [332, 65] on icon at bounding box center [333, 67] width 13 height 13
click at [324, 155] on span "run an analysis on what we currently have" at bounding box center [291, 151] width 144 height 13
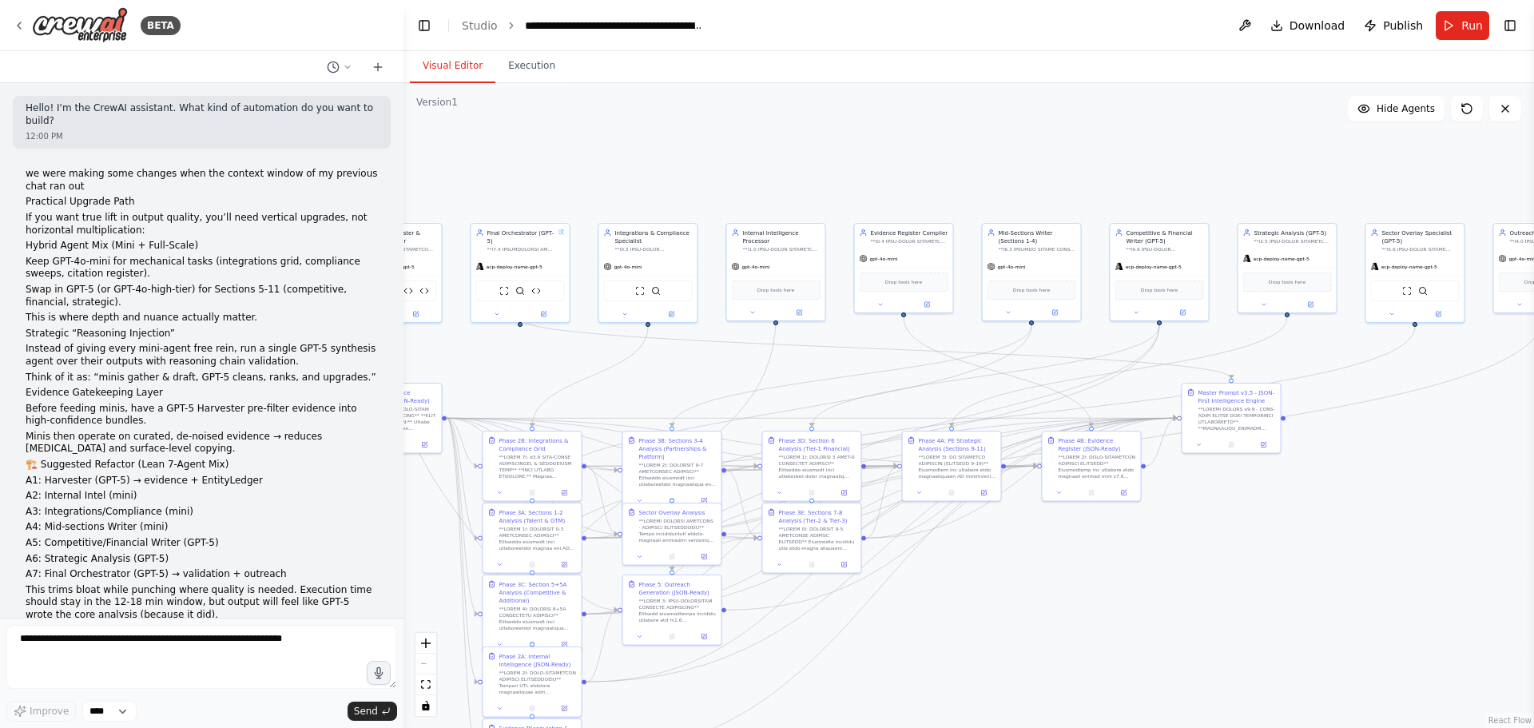
scroll to position [77286, 0]
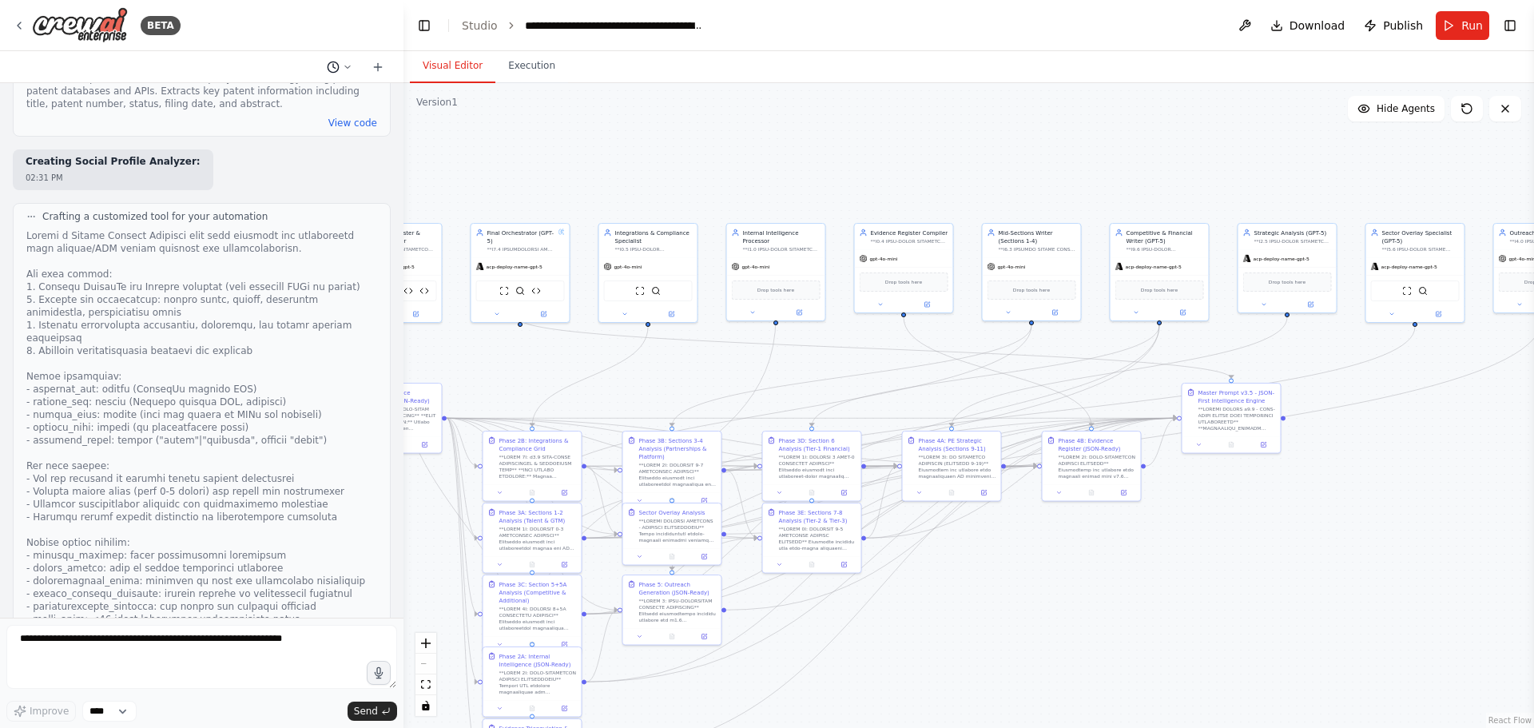
click at [340, 62] on button at bounding box center [339, 67] width 38 height 19
click at [317, 109] on button "no dudde you ewmoved the important stuff wth [DATE] 07:47 PM" at bounding box center [308, 100] width 190 height 26
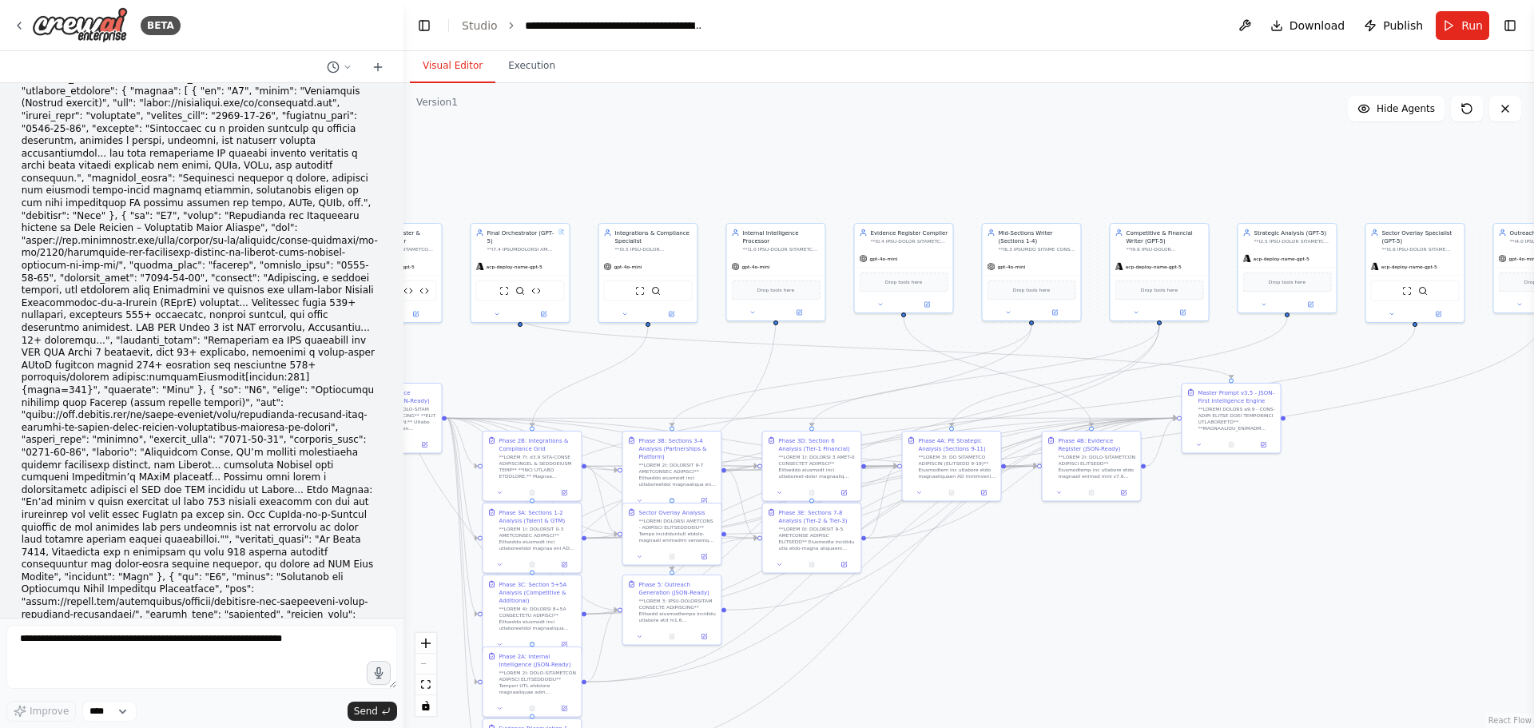
scroll to position [93374, 0]
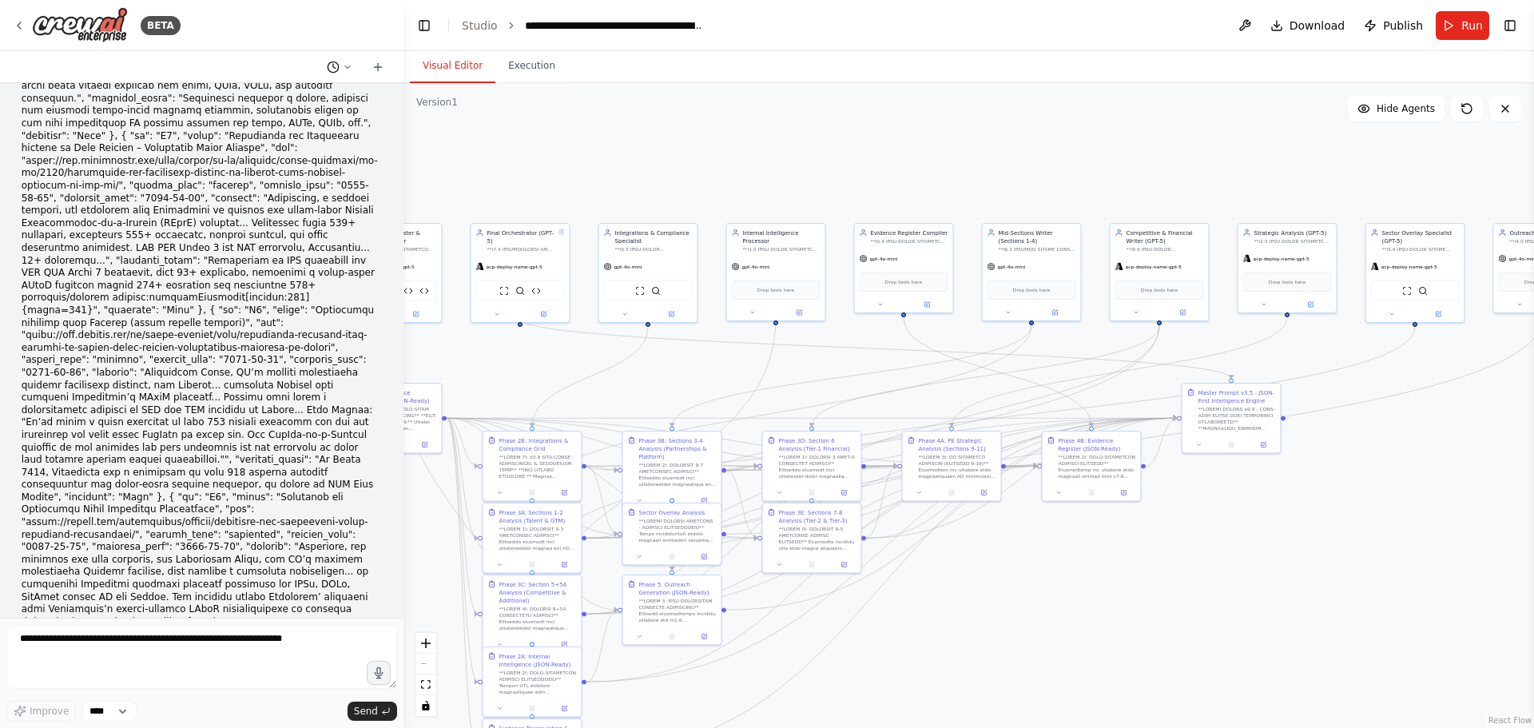
click at [339, 58] on div at bounding box center [201, 67] width 403 height 32
click at [334, 77] on div at bounding box center [201, 67] width 403 height 32
click at [338, 73] on icon at bounding box center [333, 67] width 13 height 13
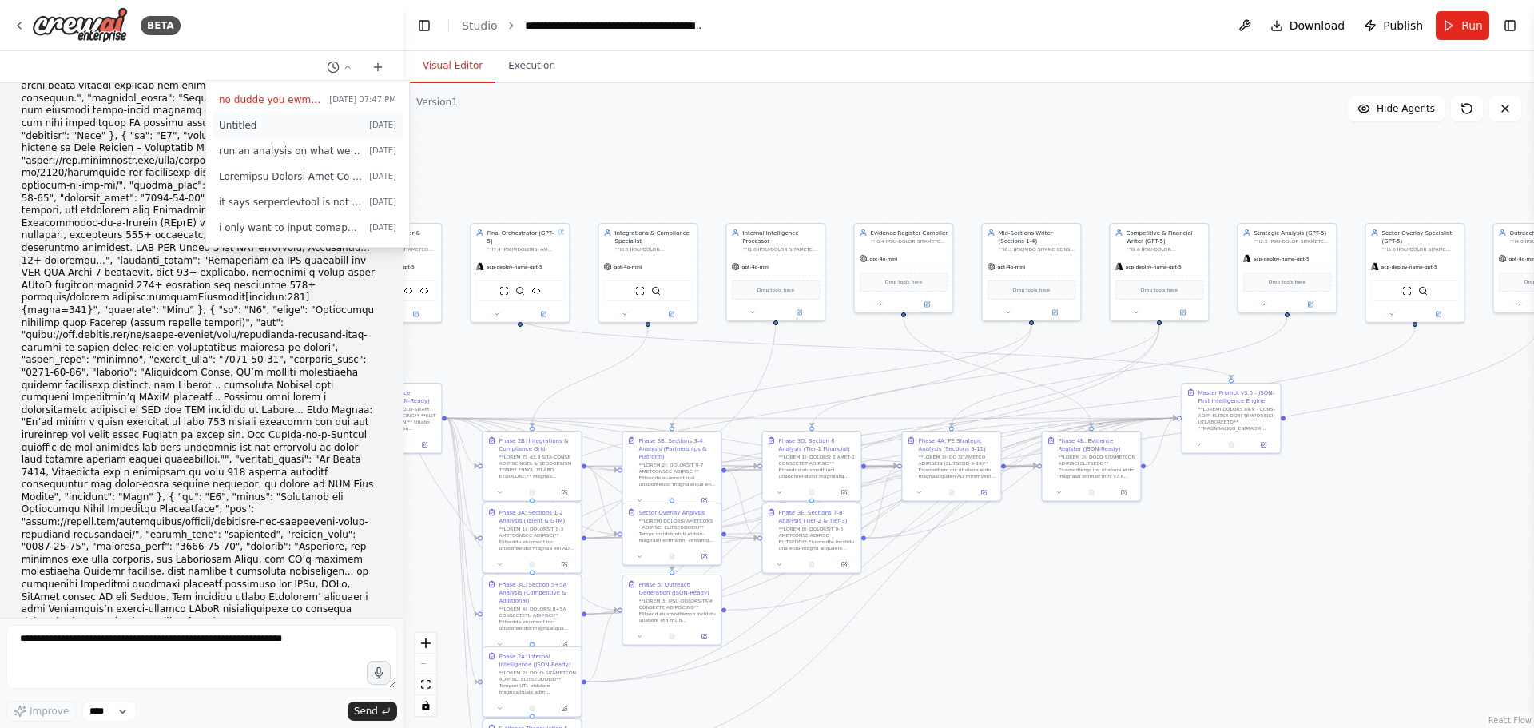
click at [324, 136] on button "Untitled [DATE]" at bounding box center [308, 126] width 190 height 26
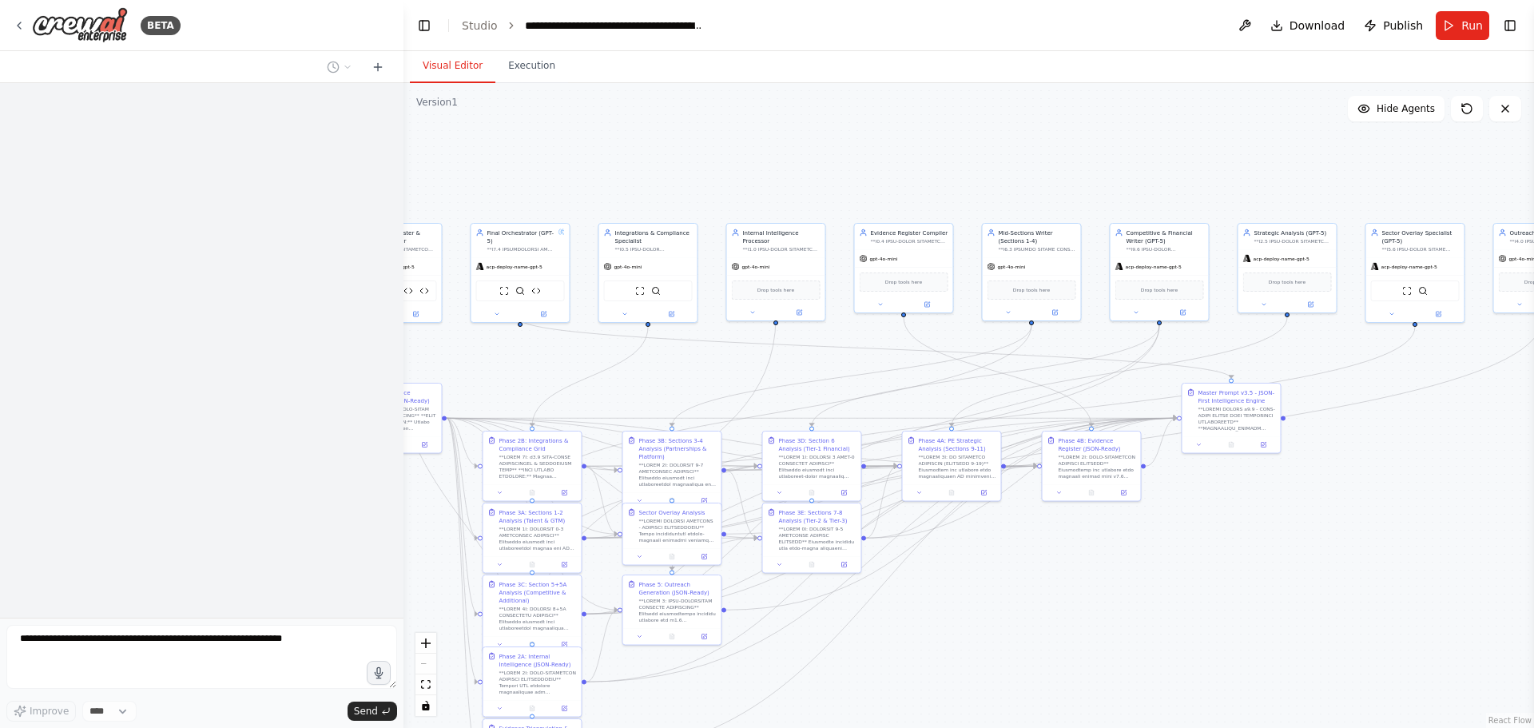
scroll to position [0, 0]
click at [324, 136] on div at bounding box center [201, 350] width 403 height 534
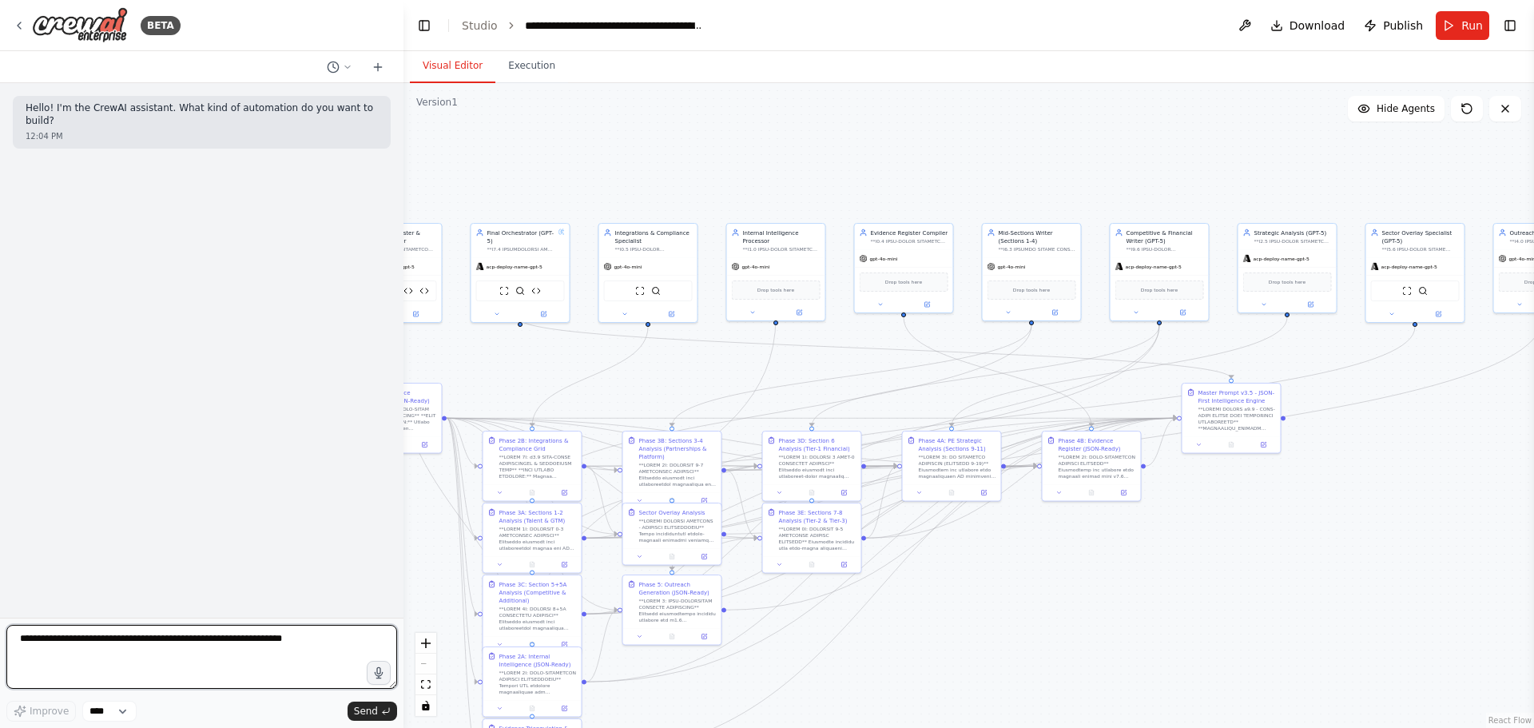
click at [167, 666] on textarea at bounding box center [201, 657] width 391 height 64
paste textarea "**********"
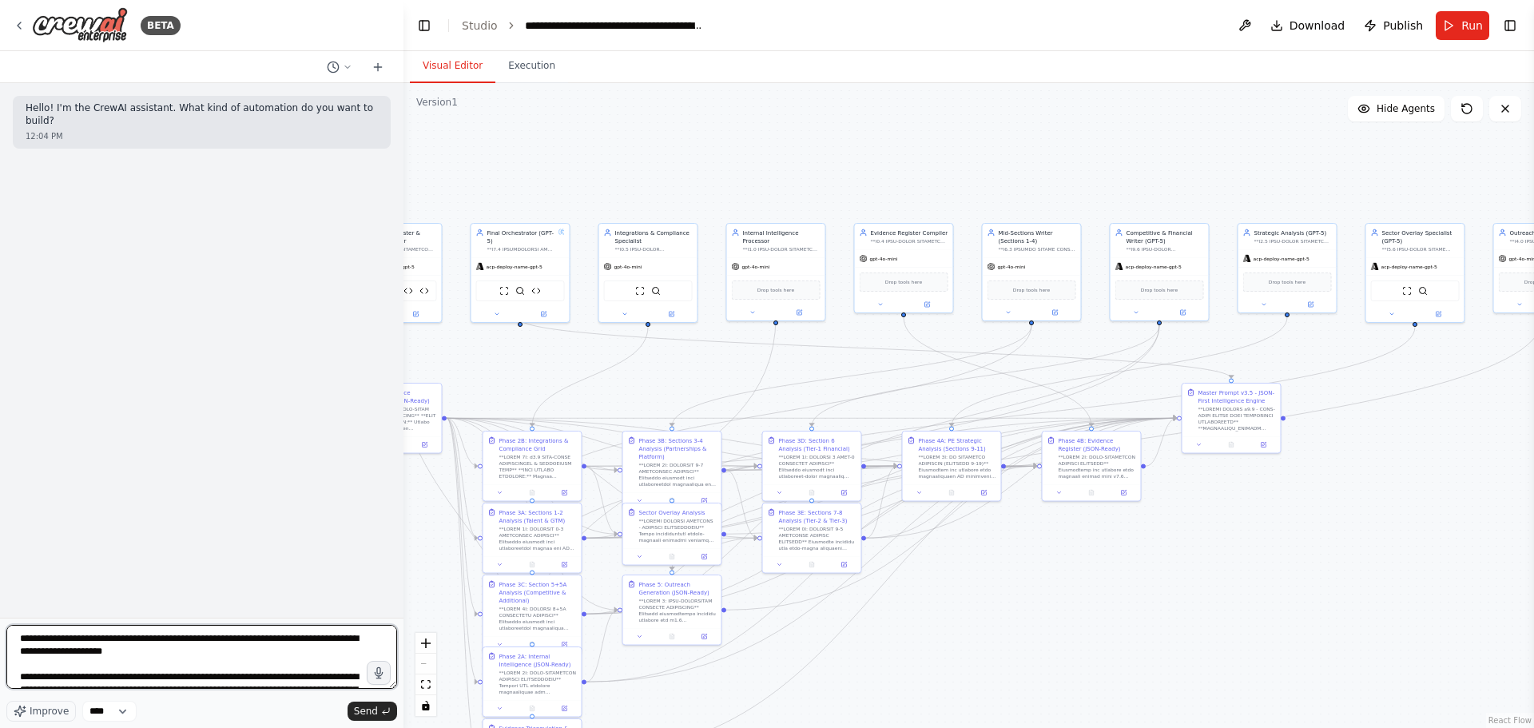
drag, startPoint x: 244, startPoint y: 665, endPoint x: 10, endPoint y: 671, distance: 234.9
click at [10, 671] on textarea at bounding box center [201, 657] width 391 height 64
type textarea "**********"
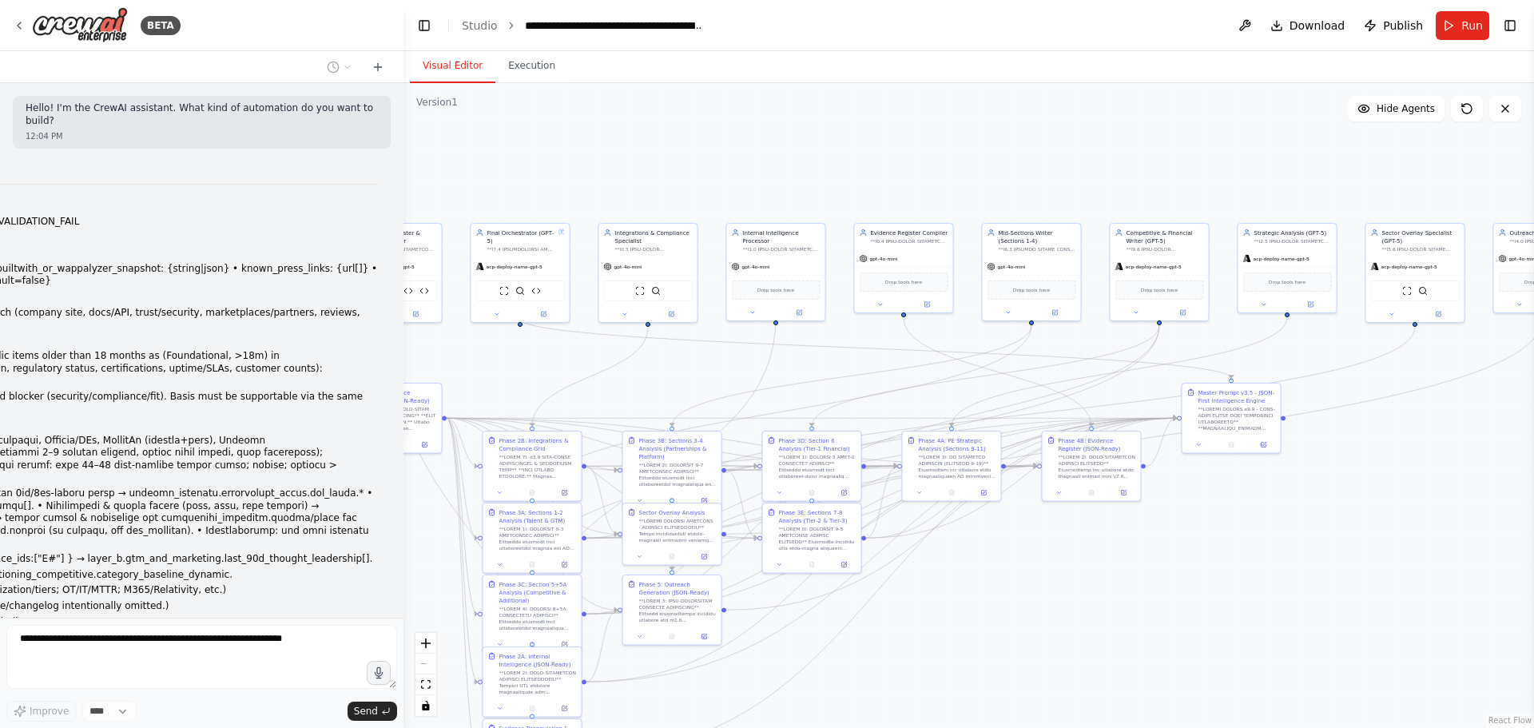
scroll to position [1129, 0]
